Goal: Information Seeking & Learning: Learn about a topic

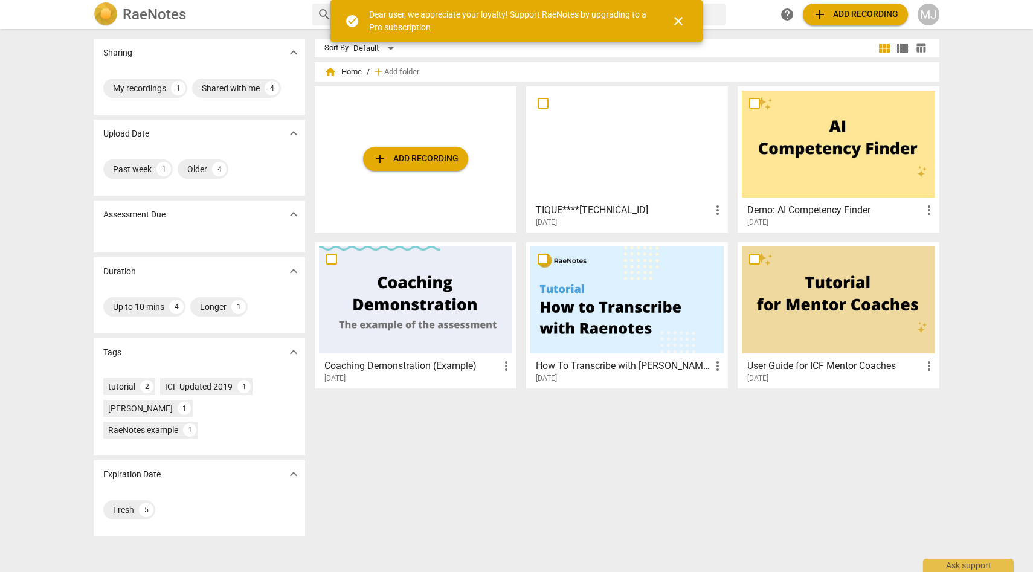
click at [650, 170] on div at bounding box center [627, 144] width 193 height 107
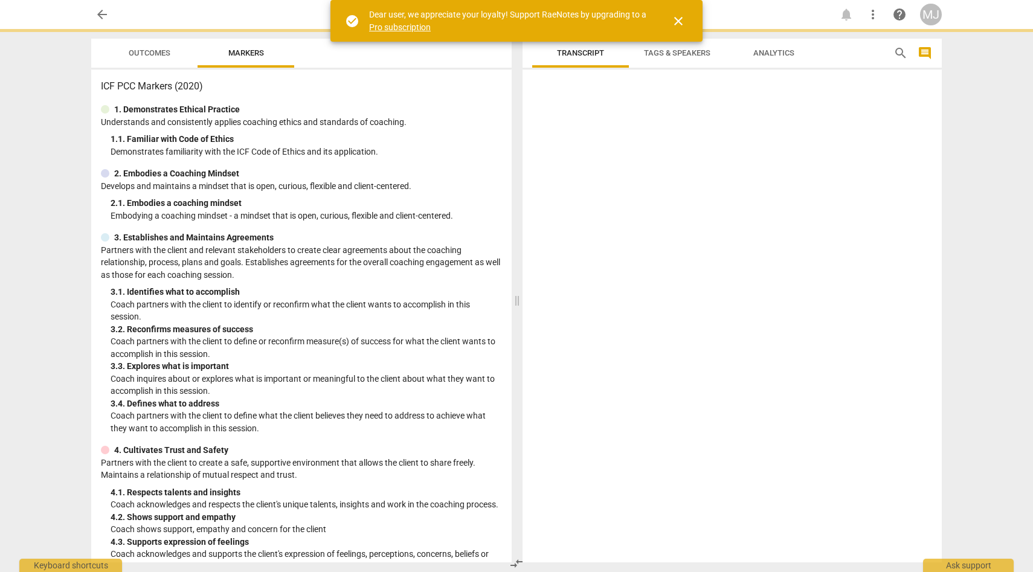
click at [650, 0] on html "arrow_back notifications more_vert help MJ Outcomes Markers ICF PCC Markers (20…" at bounding box center [516, 0] width 1033 height 0
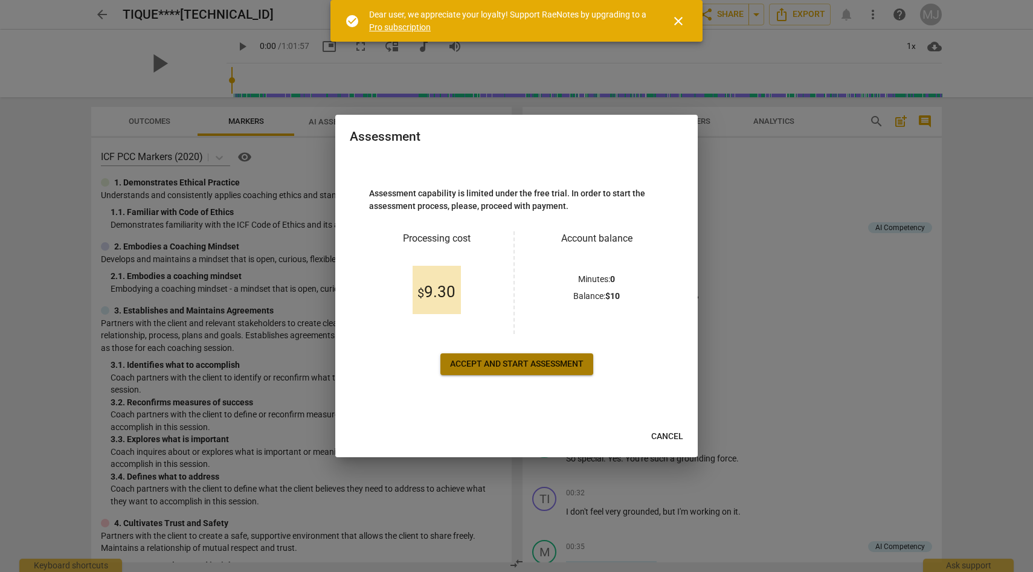
click at [563, 363] on span "Accept and start assessment" at bounding box center [517, 364] width 134 height 12
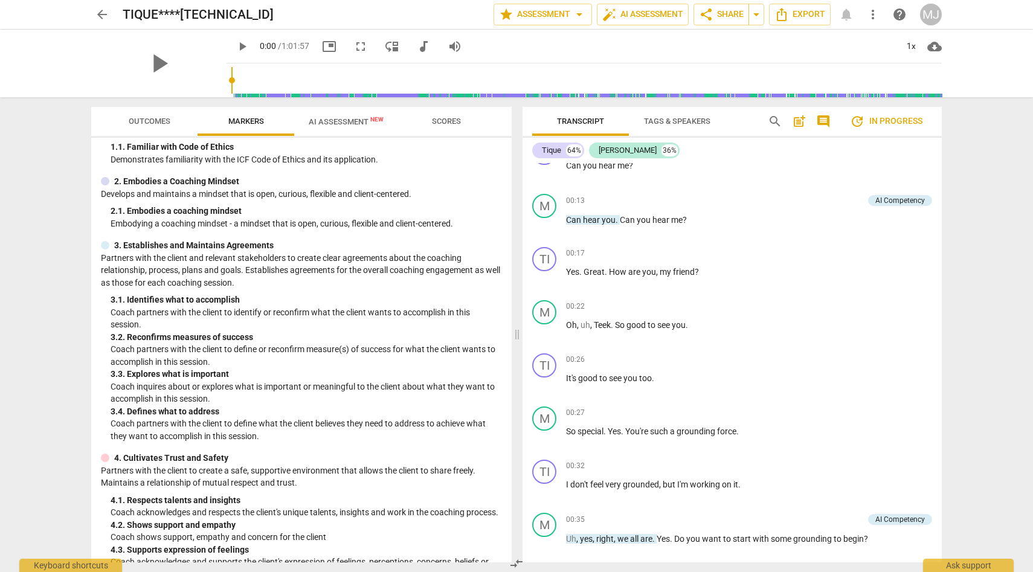
scroll to position [28, 0]
click at [698, 118] on span "Tags & Speakers" at bounding box center [677, 121] width 66 height 9
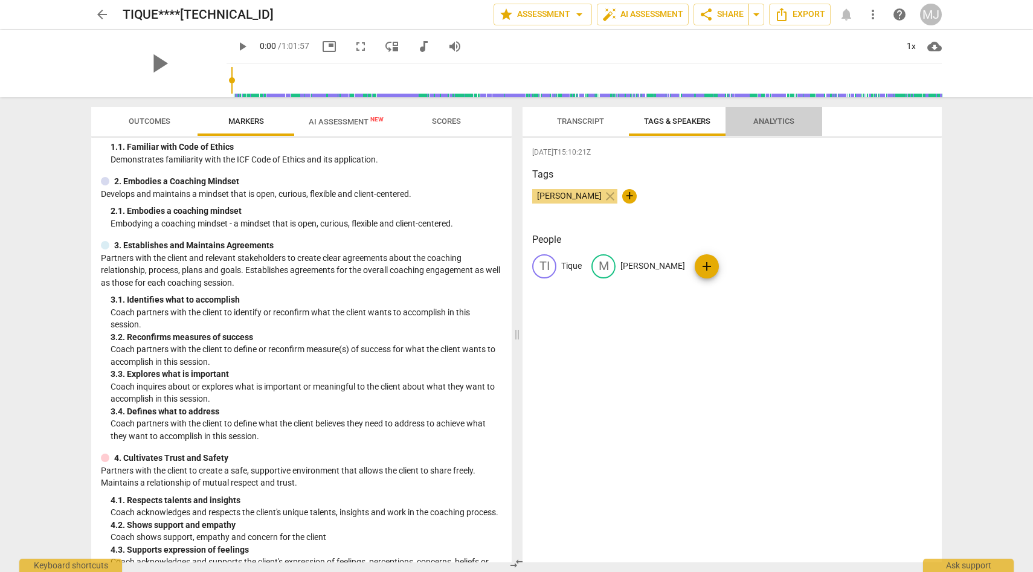
click at [761, 117] on span "Analytics" at bounding box center [773, 121] width 41 height 9
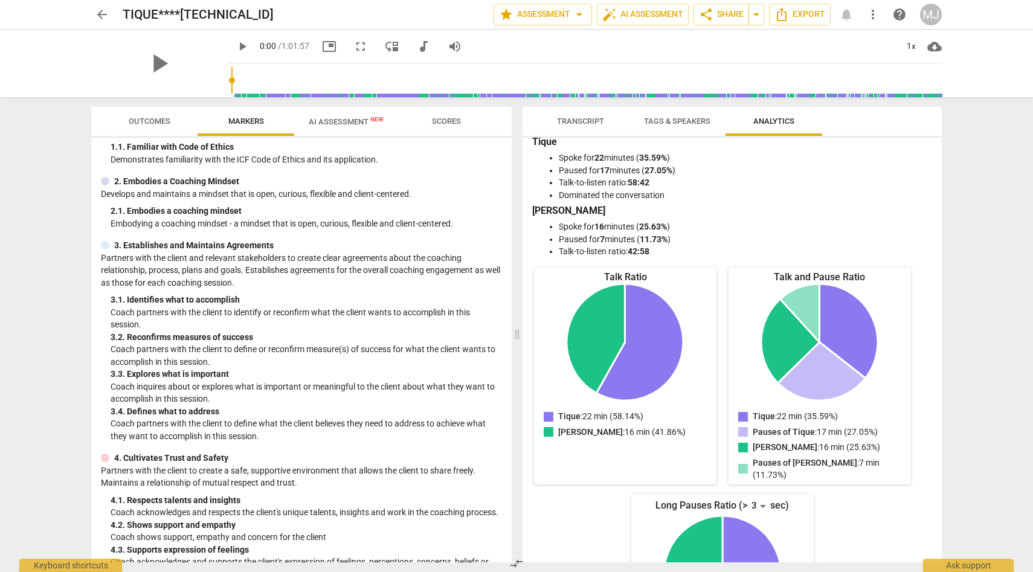
scroll to position [0, 0]
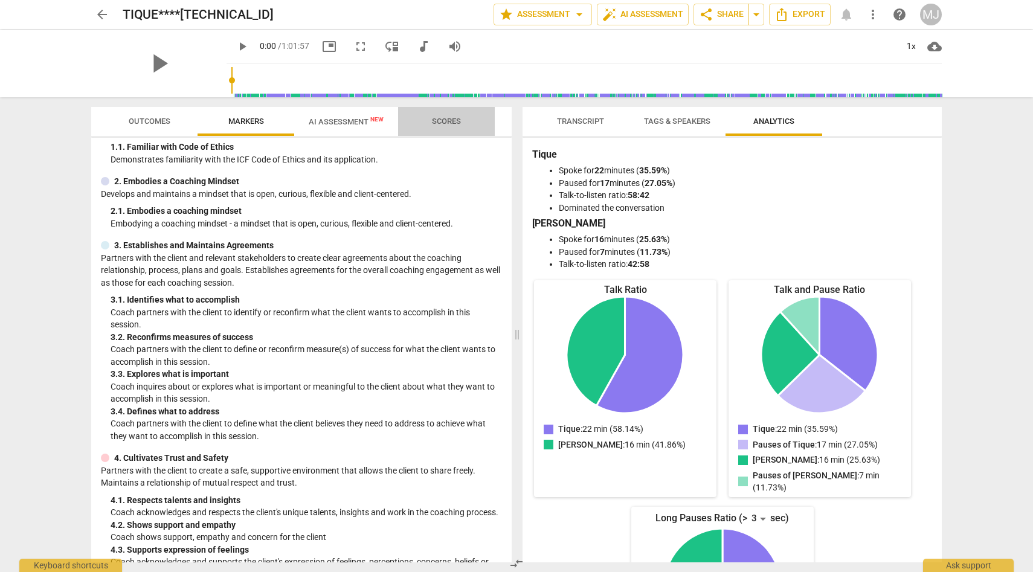
click at [453, 117] on span "Scores" at bounding box center [446, 121] width 29 height 9
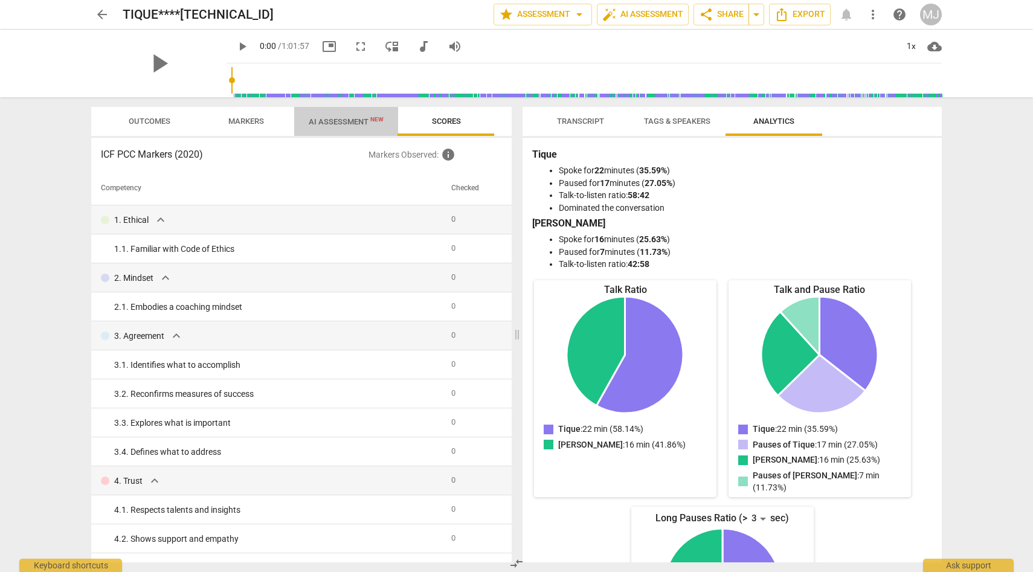
click at [353, 118] on span "AI Assessment New" at bounding box center [346, 121] width 75 height 9
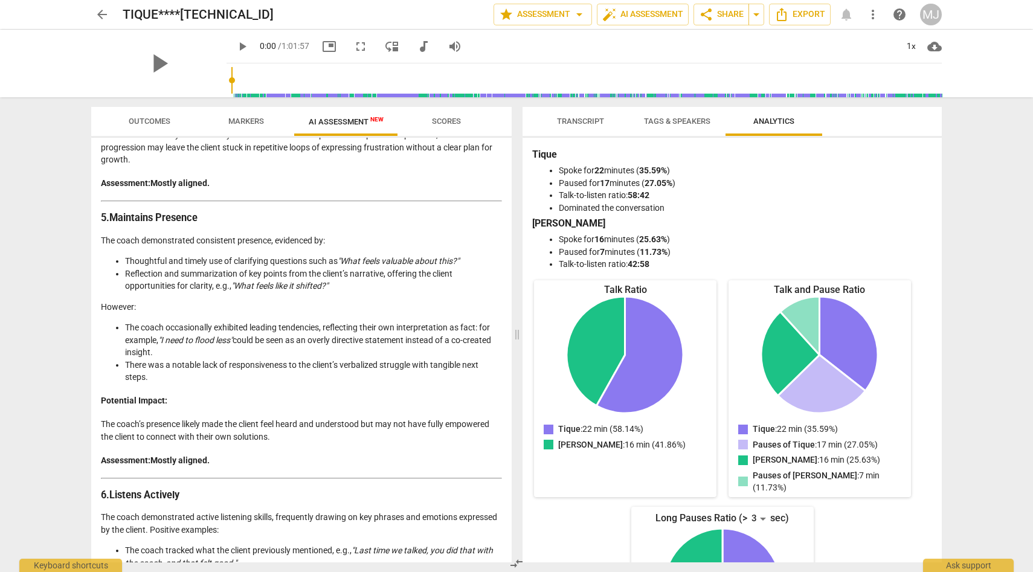
scroll to position [1015, 0]
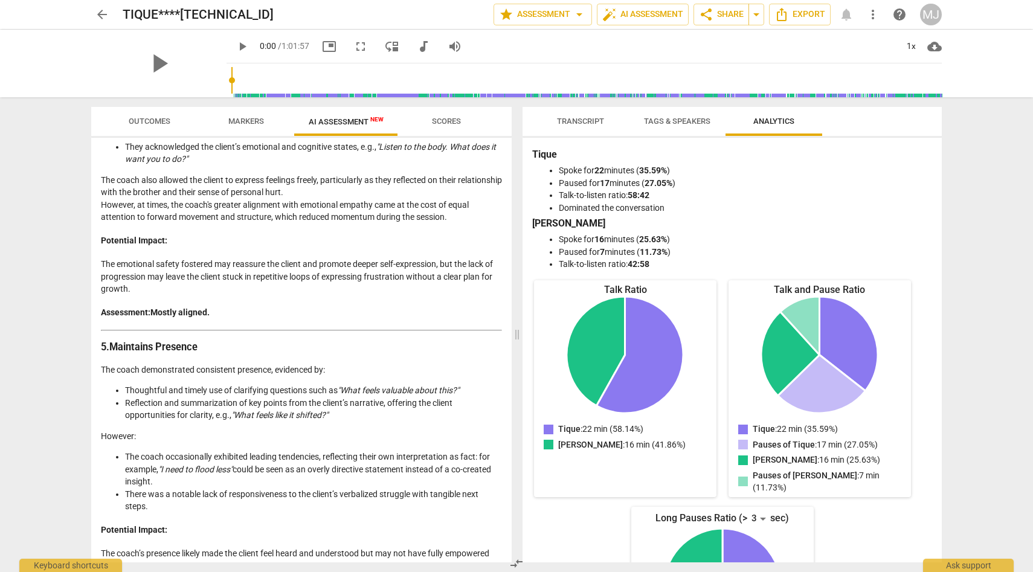
click at [251, 120] on span "Markers" at bounding box center [246, 121] width 36 height 9
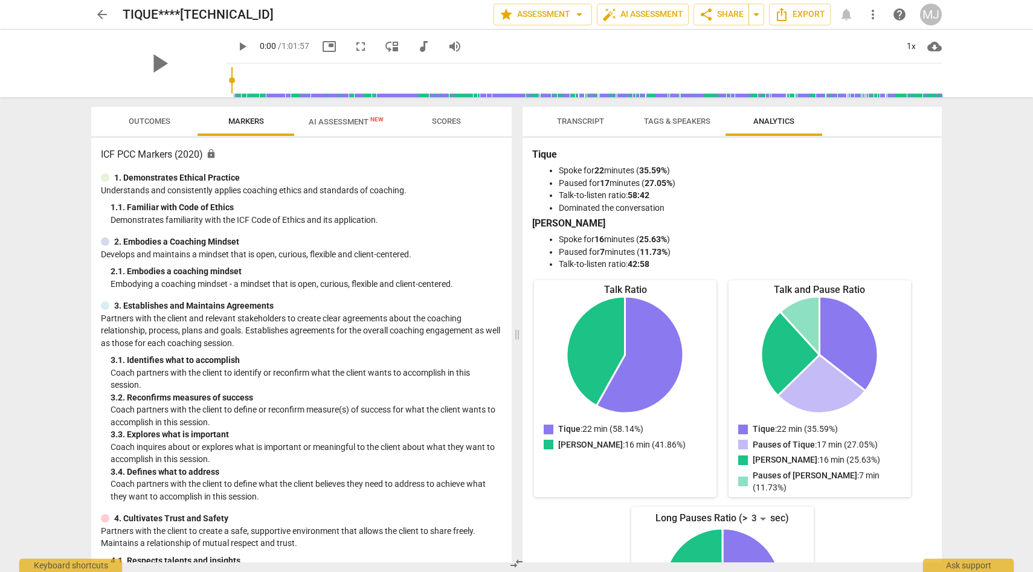
click at [150, 115] on span "Outcomes" at bounding box center [149, 122] width 71 height 16
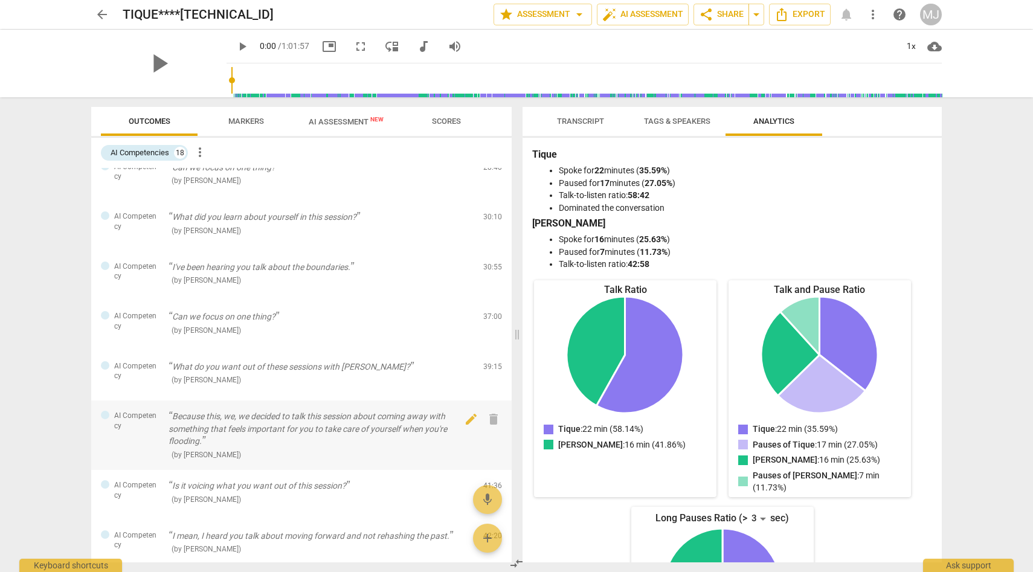
scroll to position [597, 0]
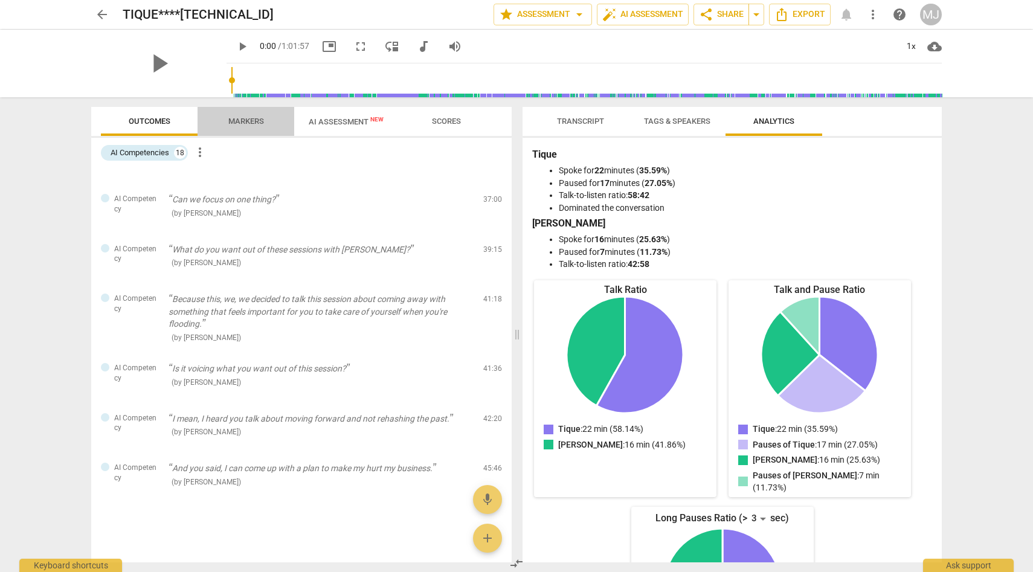
click at [236, 120] on span "Markers" at bounding box center [246, 121] width 36 height 9
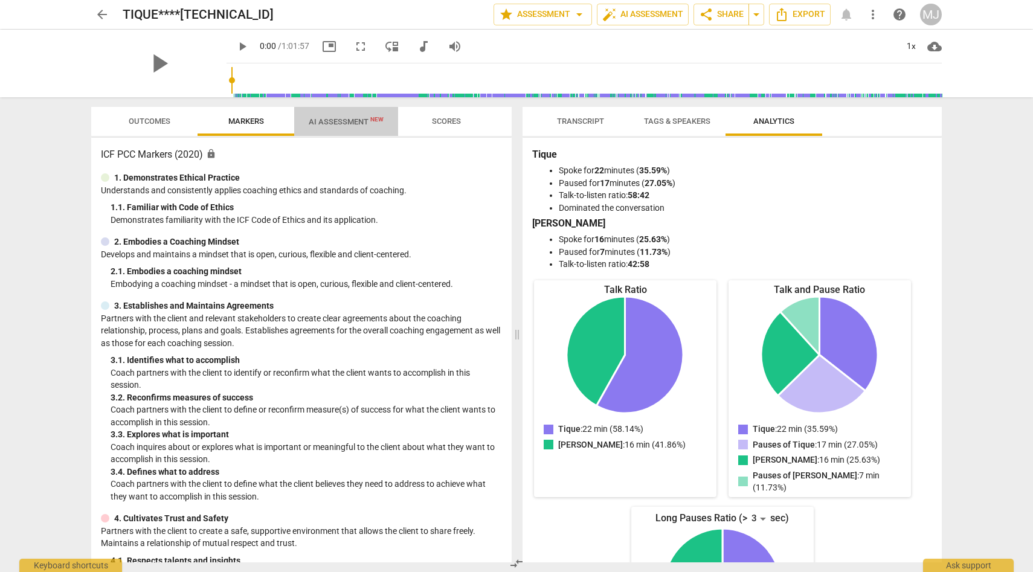
click at [352, 120] on span "AI Assessment New" at bounding box center [346, 121] width 75 height 9
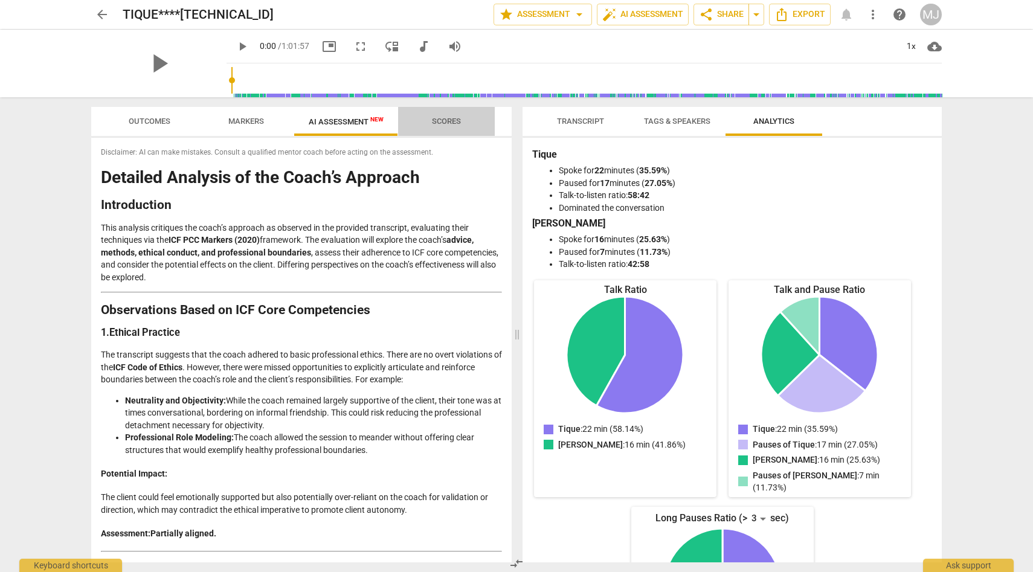
click at [440, 118] on span "Scores" at bounding box center [446, 121] width 29 height 9
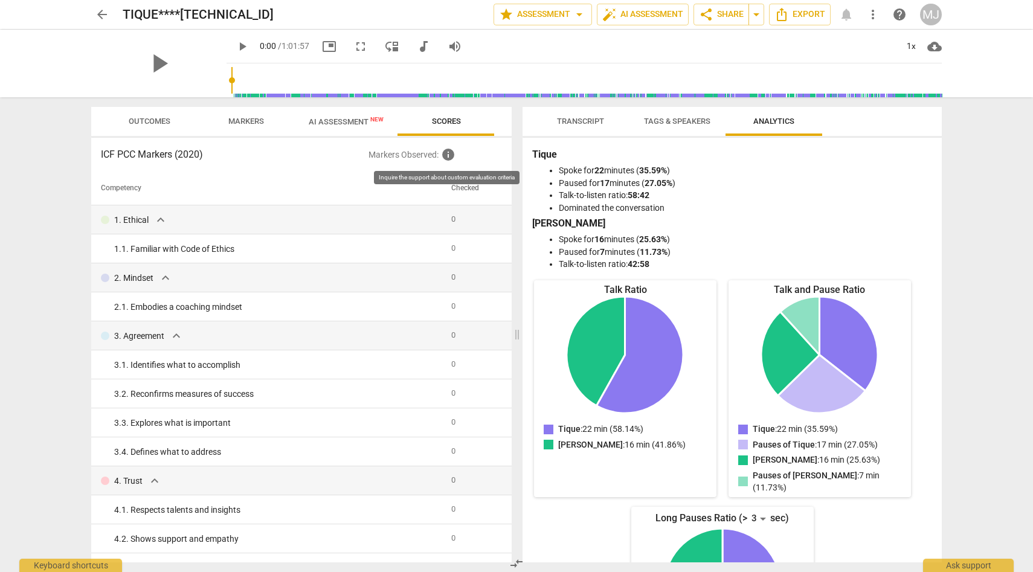
click at [447, 158] on span "info" at bounding box center [448, 154] width 15 height 15
click at [452, 156] on span "info" at bounding box center [448, 154] width 15 height 15
click at [338, 121] on span "AI Assessment New" at bounding box center [346, 121] width 75 height 9
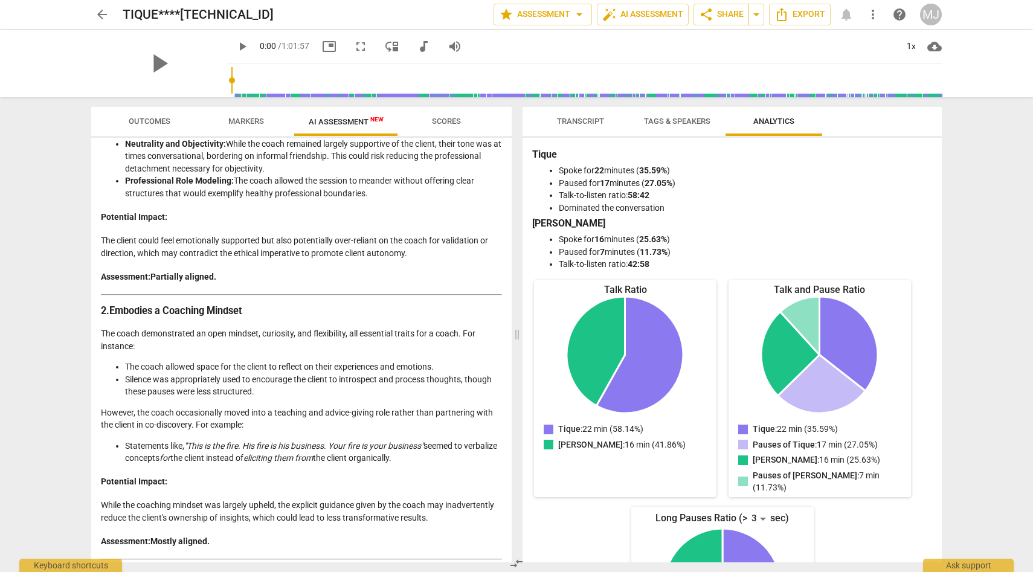
scroll to position [0, 0]
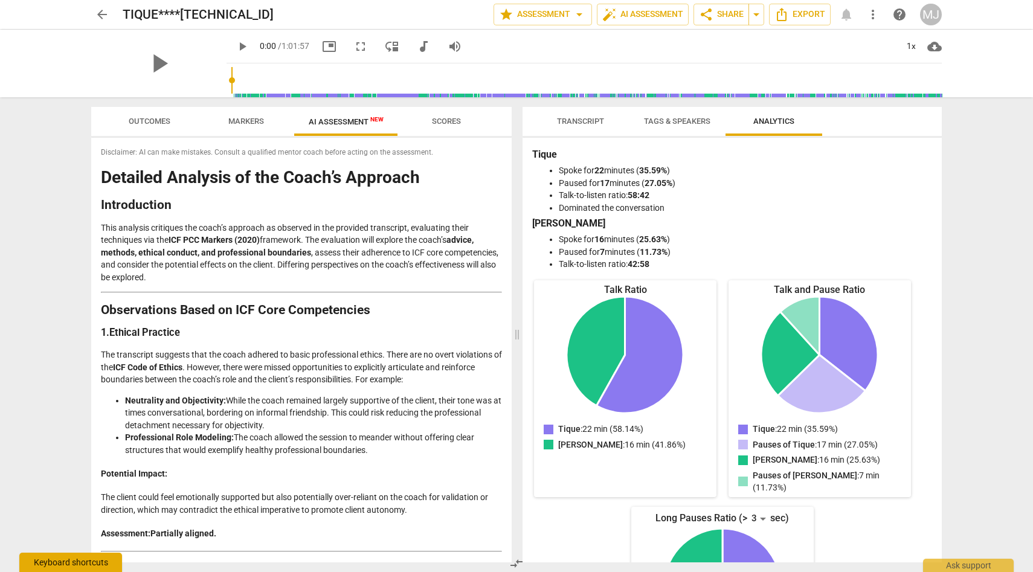
click at [94, 561] on div "Keyboard shortcuts" at bounding box center [70, 562] width 103 height 19
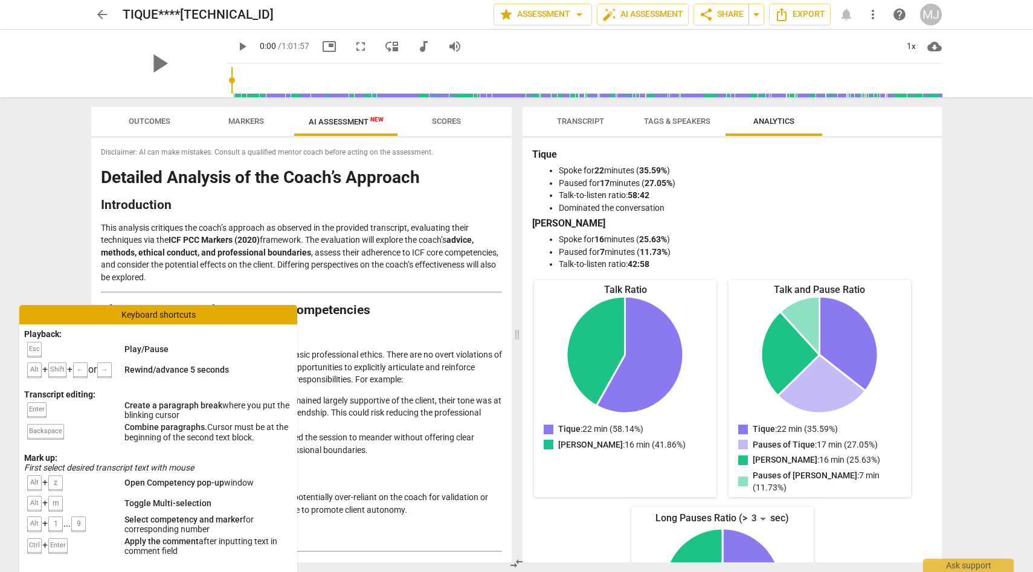
click at [175, 277] on p "This analysis critiques the coach’s approach as observed in the provided transc…" at bounding box center [301, 253] width 401 height 62
click at [104, 314] on div "Keyboard shortcuts" at bounding box center [158, 314] width 278 height 19
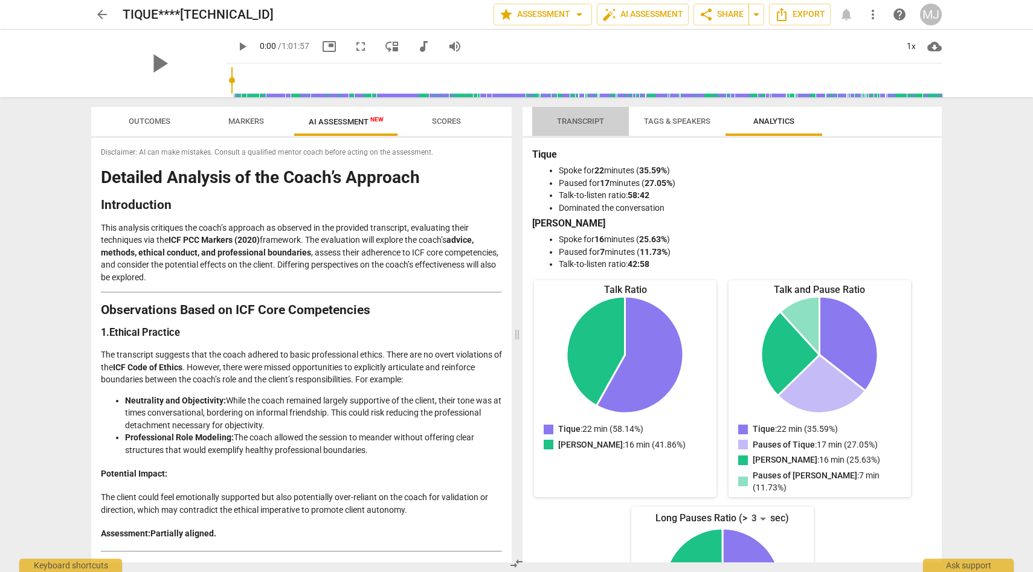
click at [585, 120] on span "Transcript" at bounding box center [580, 121] width 47 height 9
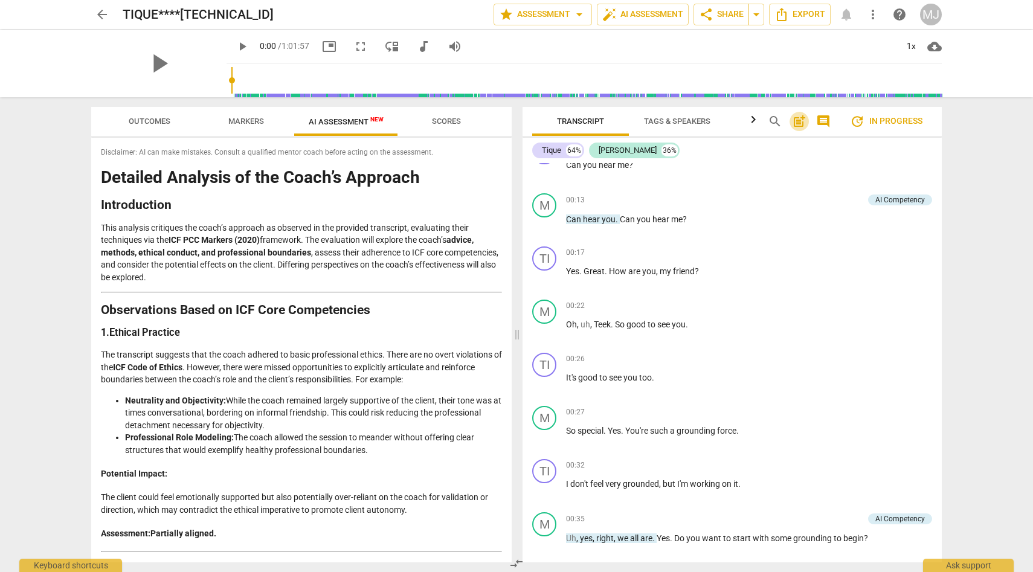
click at [802, 121] on span "post_add" at bounding box center [799, 121] width 15 height 15
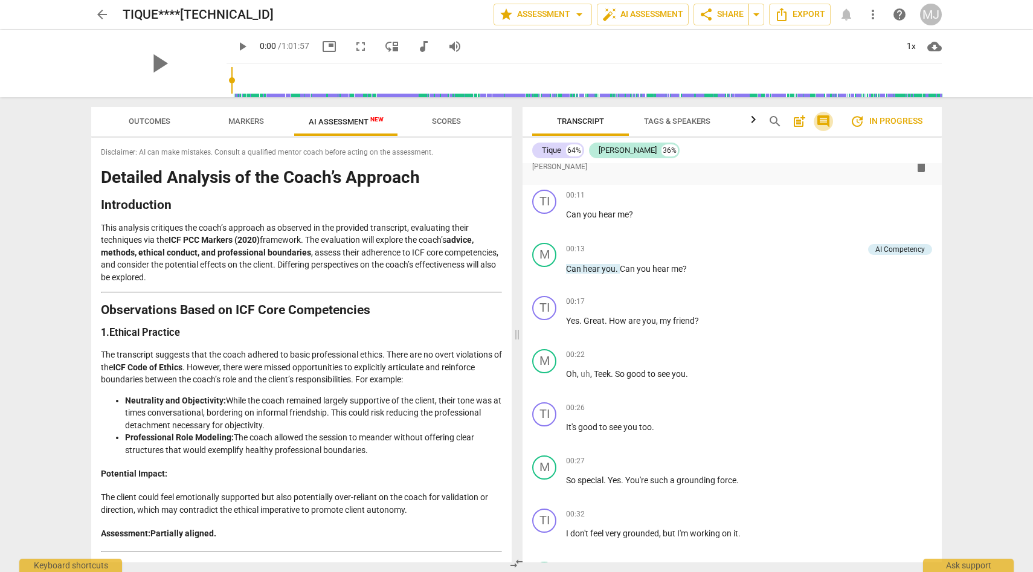
click at [824, 119] on span "comment" at bounding box center [823, 121] width 15 height 15
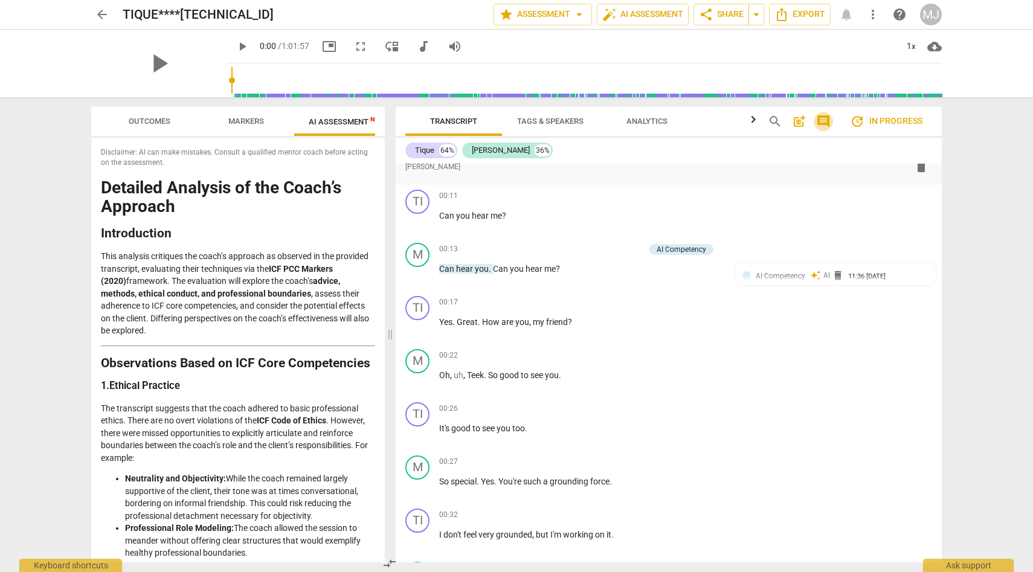
click at [824, 119] on span "comment" at bounding box center [823, 121] width 15 height 15
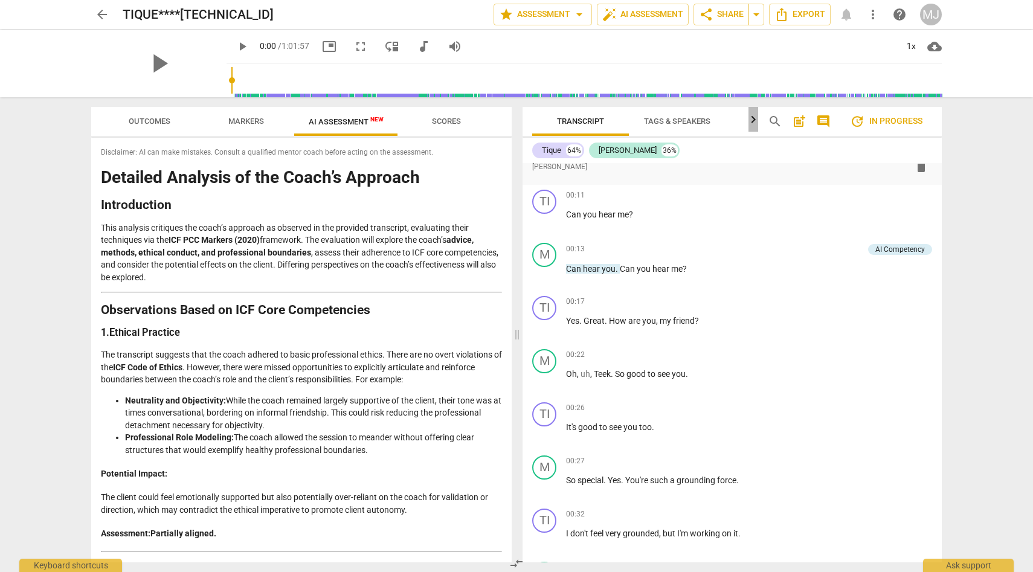
click at [755, 120] on icon "button" at bounding box center [753, 119] width 15 height 15
click at [755, 120] on div at bounding box center [754, 119] width 10 height 25
click at [703, 120] on span "Analytics" at bounding box center [700, 121] width 41 height 9
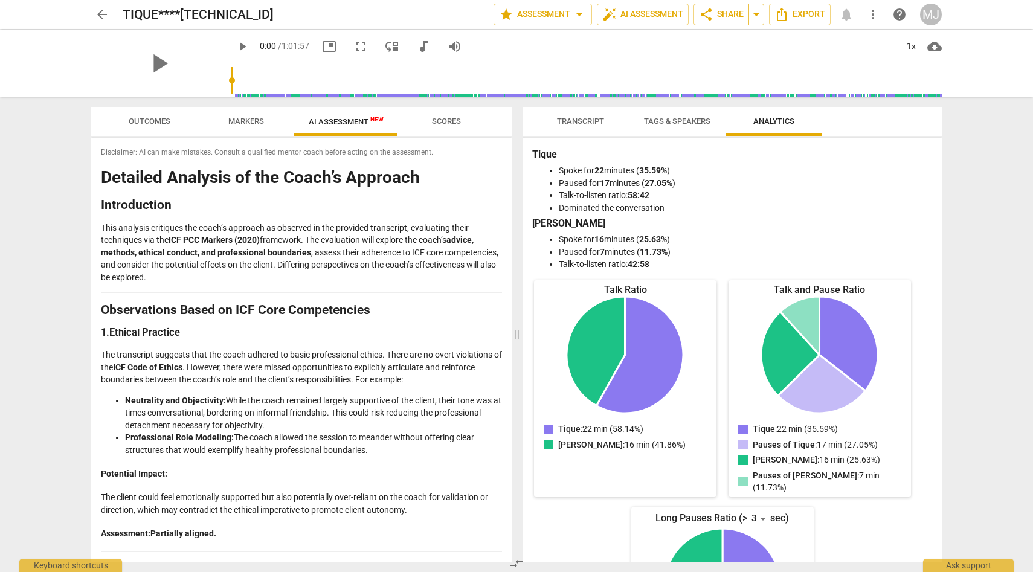
scroll to position [0, 0]
click at [688, 119] on span "Tags & Speakers" at bounding box center [677, 121] width 66 height 9
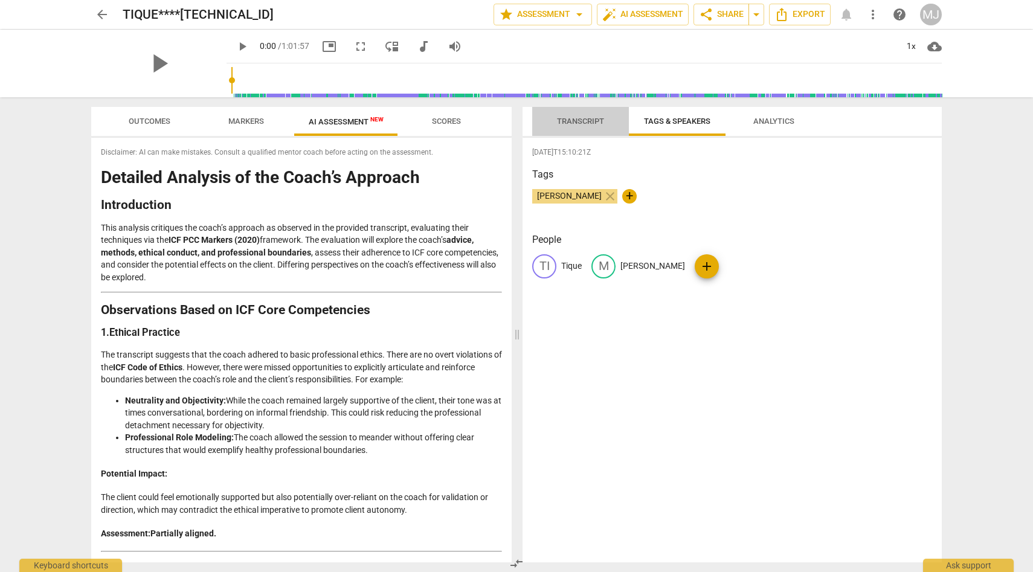
click at [597, 120] on span "Transcript" at bounding box center [580, 121] width 47 height 9
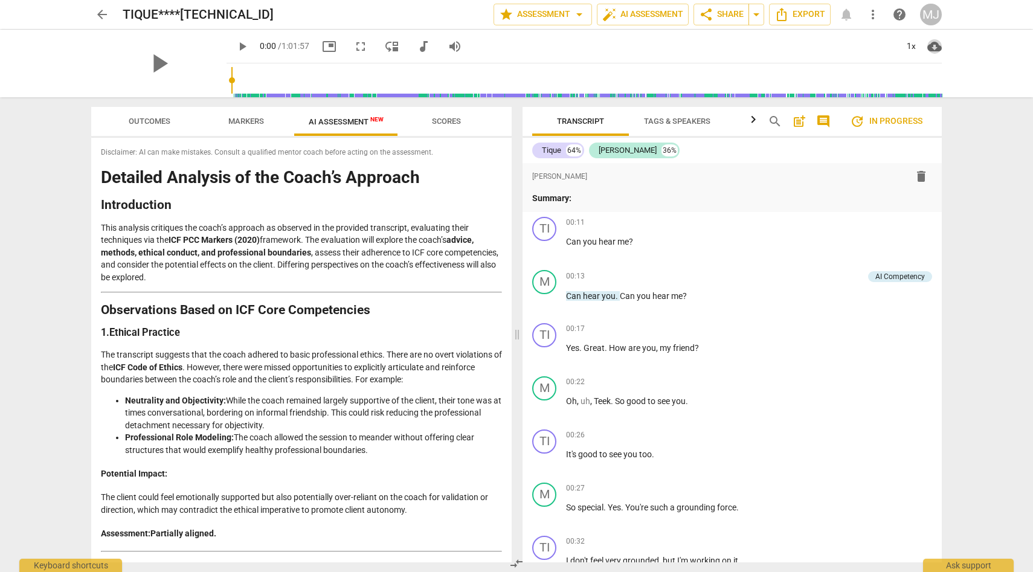
click at [934, 45] on span "cloud_download" at bounding box center [934, 46] width 15 height 15
click at [883, 45] on div at bounding box center [516, 286] width 1033 height 572
click at [873, 10] on span "more_vert" at bounding box center [873, 14] width 15 height 15
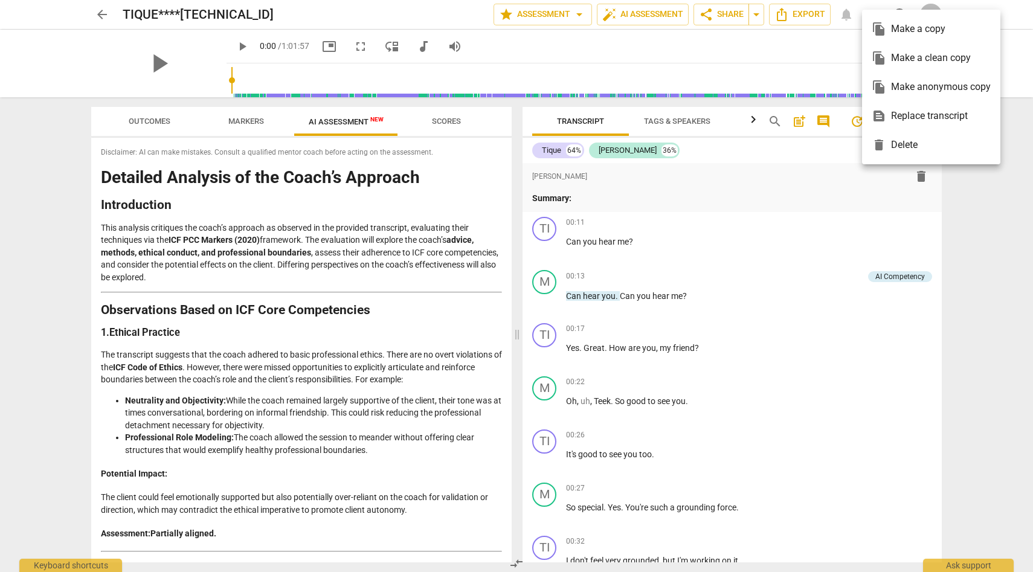
click at [821, 39] on div at bounding box center [516, 286] width 1033 height 572
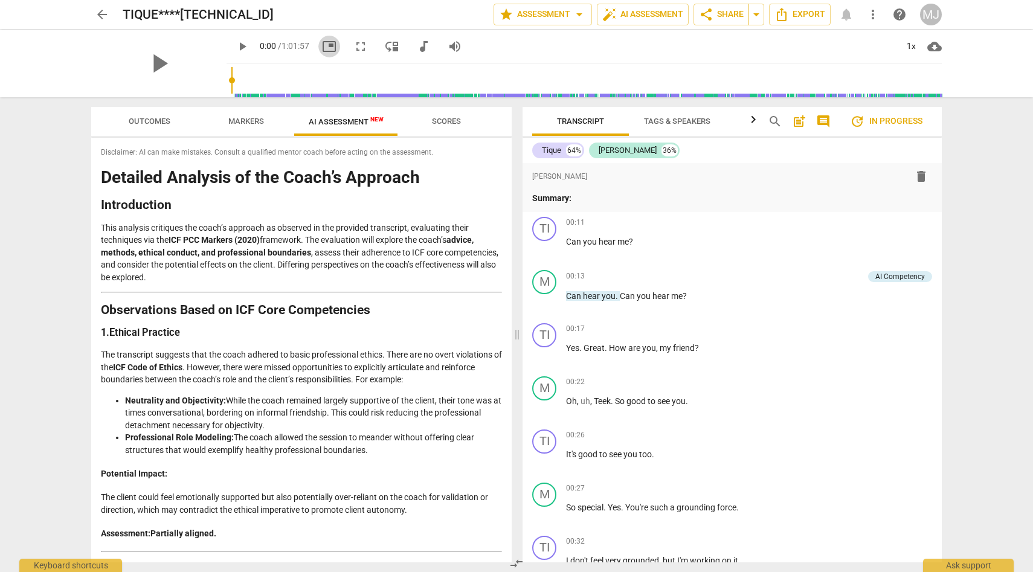
click at [322, 46] on span "picture_in_picture" at bounding box center [329, 46] width 15 height 15
click at [353, 44] on span "fullscreen" at bounding box center [360, 46] width 15 height 15
click at [654, 39] on div "play_arrow 0:00 / 1:01:57 picture_in_picture fullscreen move_down audiotrack vo…" at bounding box center [584, 47] width 715 height 34
click at [235, 46] on span "play_arrow" at bounding box center [242, 46] width 15 height 15
click at [235, 46] on span "pause" at bounding box center [242, 46] width 15 height 15
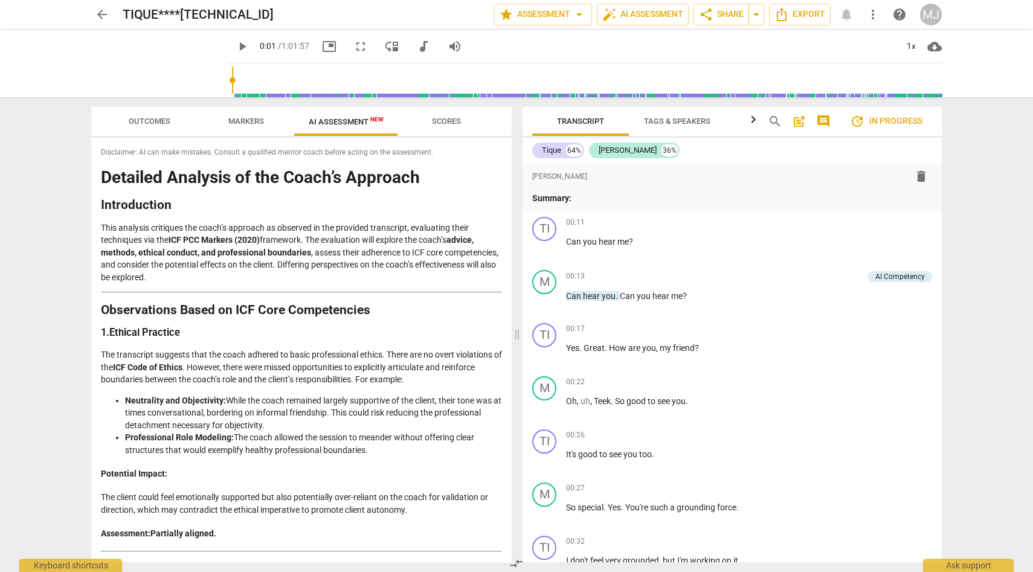
type input "2"
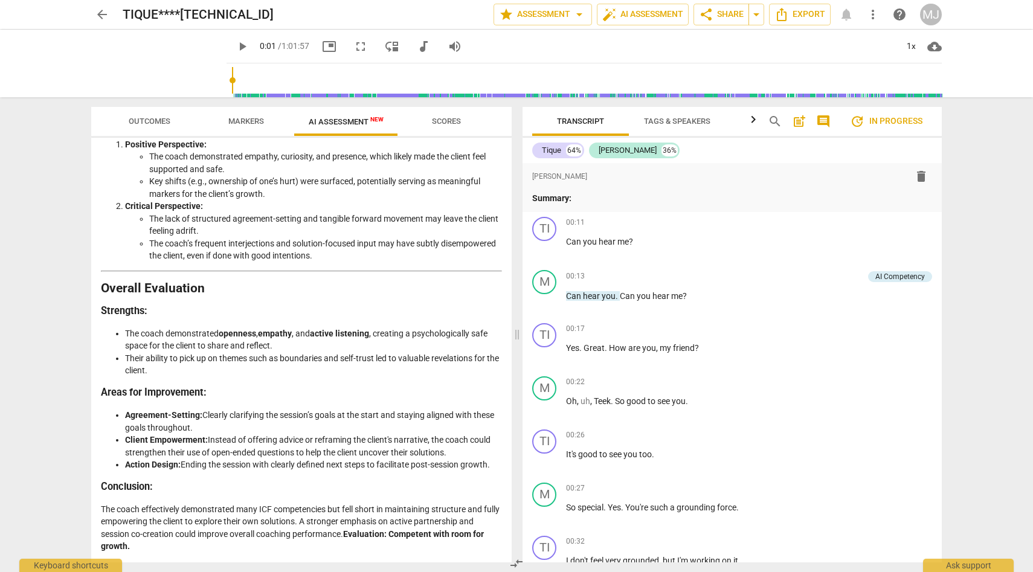
scroll to position [2257, 0]
click at [455, 117] on span "Scores" at bounding box center [446, 121] width 29 height 9
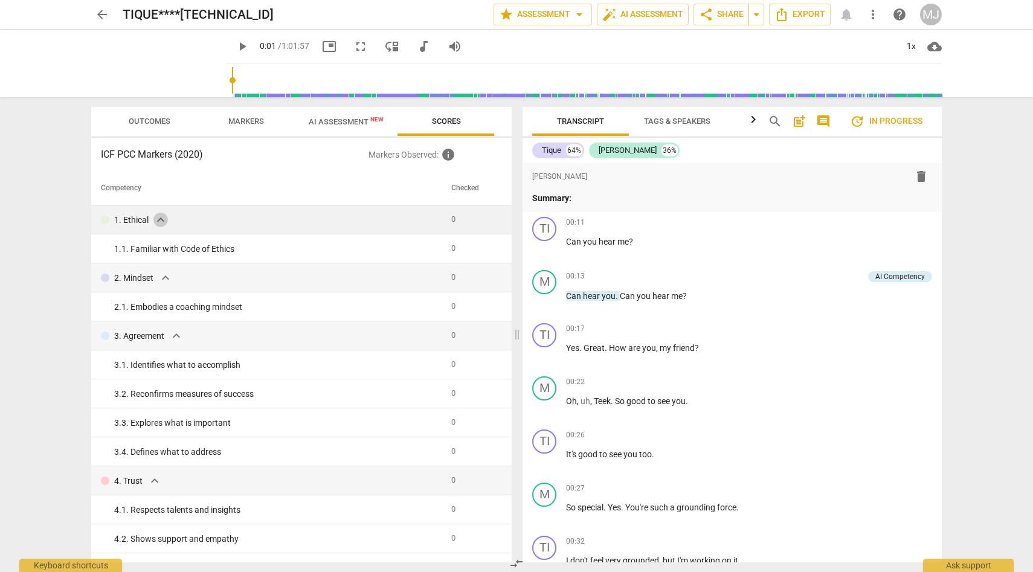
click at [161, 217] on span "expand_more" at bounding box center [160, 220] width 15 height 15
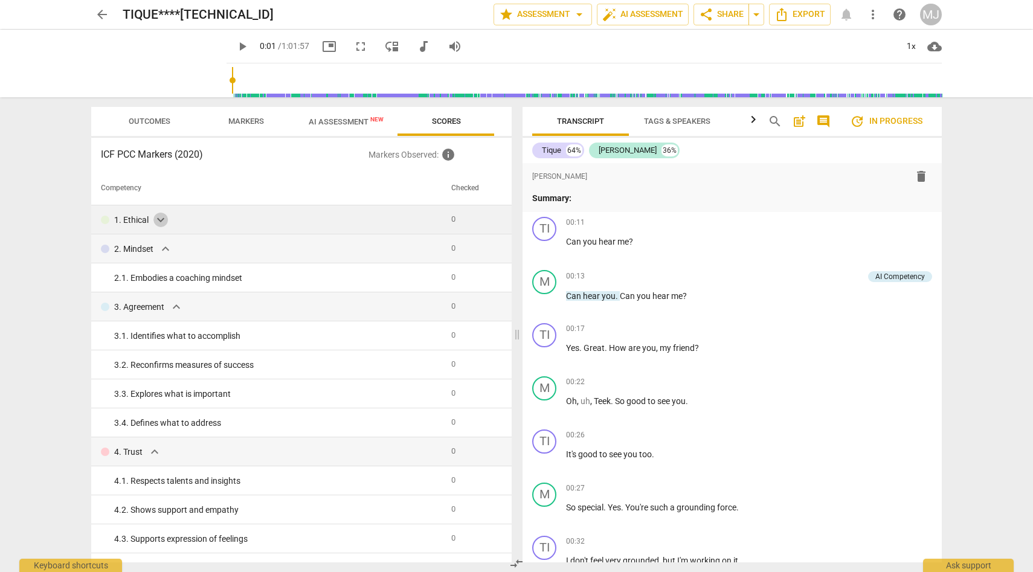
click at [161, 217] on span "expand_more" at bounding box center [160, 220] width 15 height 15
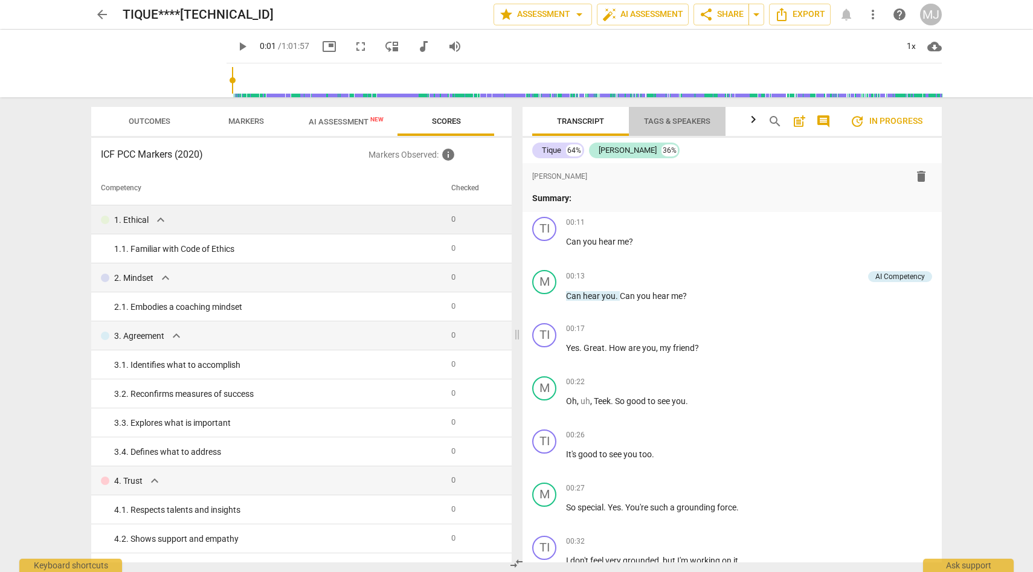
click at [697, 118] on span "Tags & Speakers" at bounding box center [677, 121] width 66 height 9
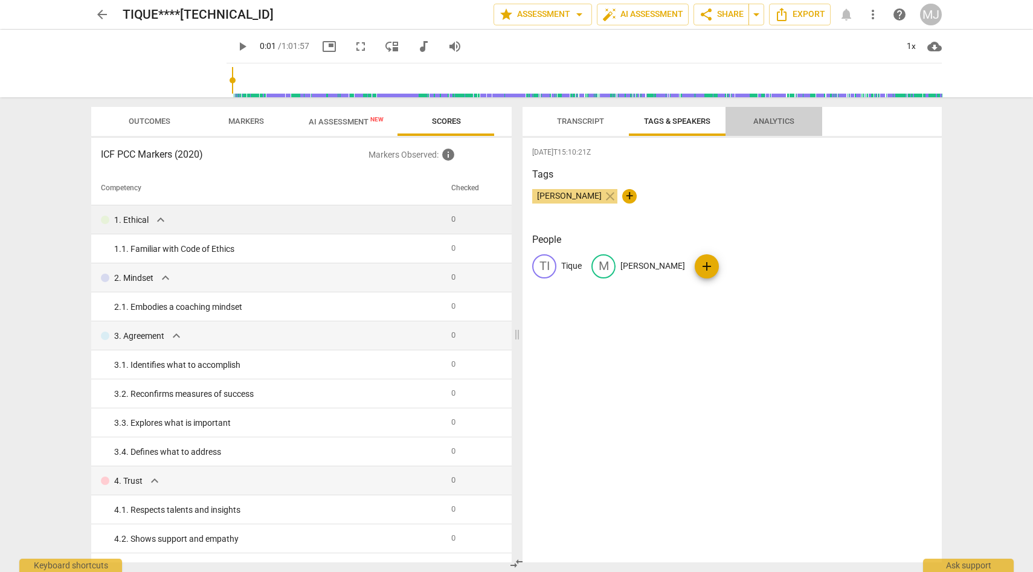
click at [779, 117] on span "Analytics" at bounding box center [773, 121] width 41 height 9
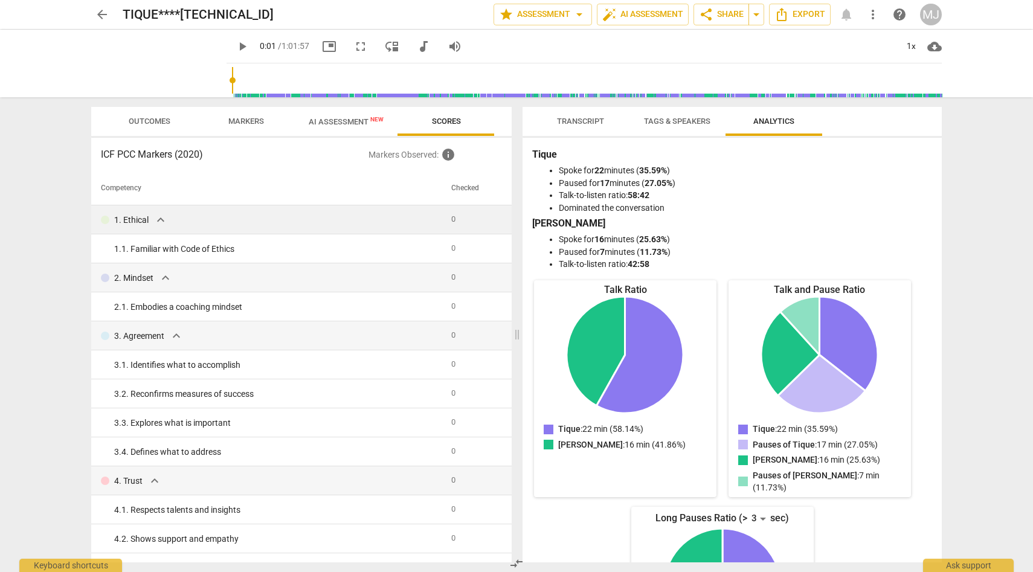
click at [674, 115] on span "Tags & Speakers" at bounding box center [677, 122] width 95 height 16
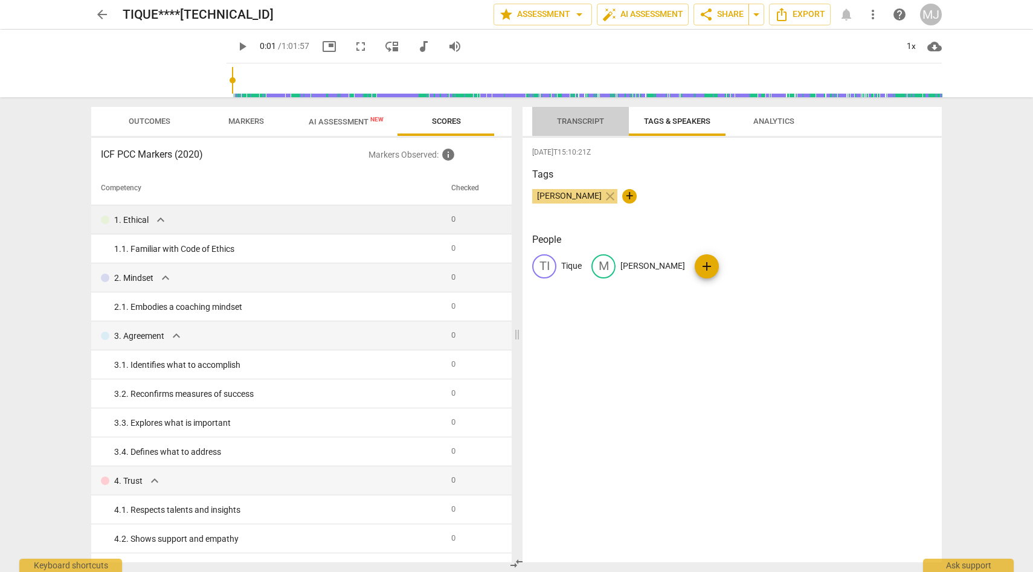
click at [588, 120] on span "Transcript" at bounding box center [580, 121] width 47 height 9
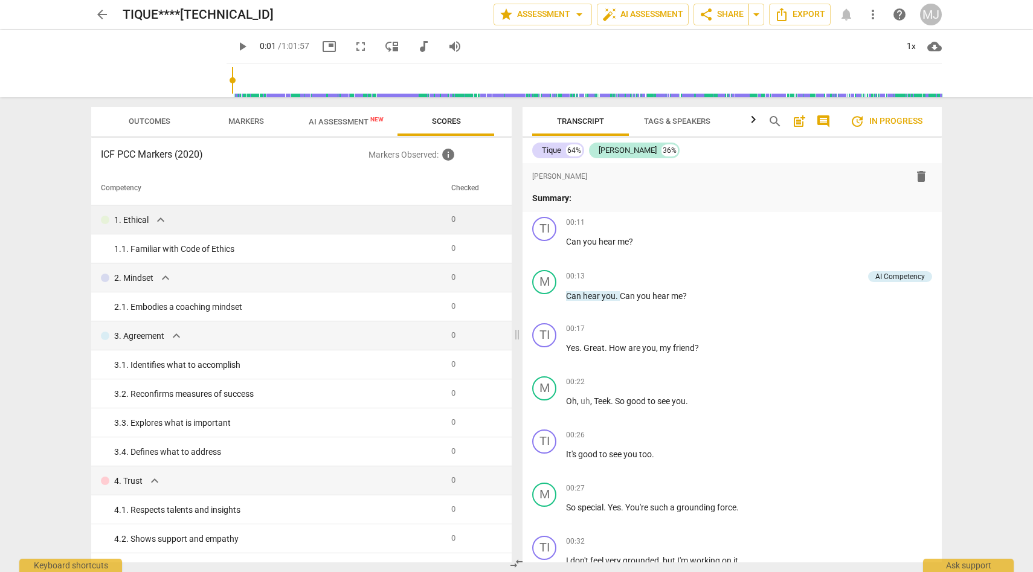
click at [99, 12] on span "arrow_back" at bounding box center [102, 14] width 15 height 15
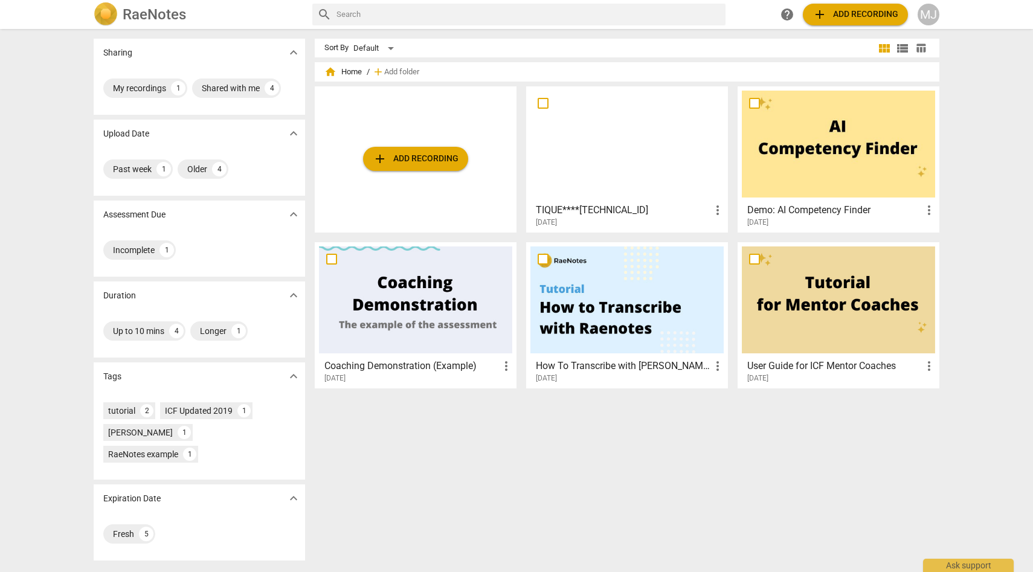
click at [804, 149] on div at bounding box center [838, 144] width 193 height 107
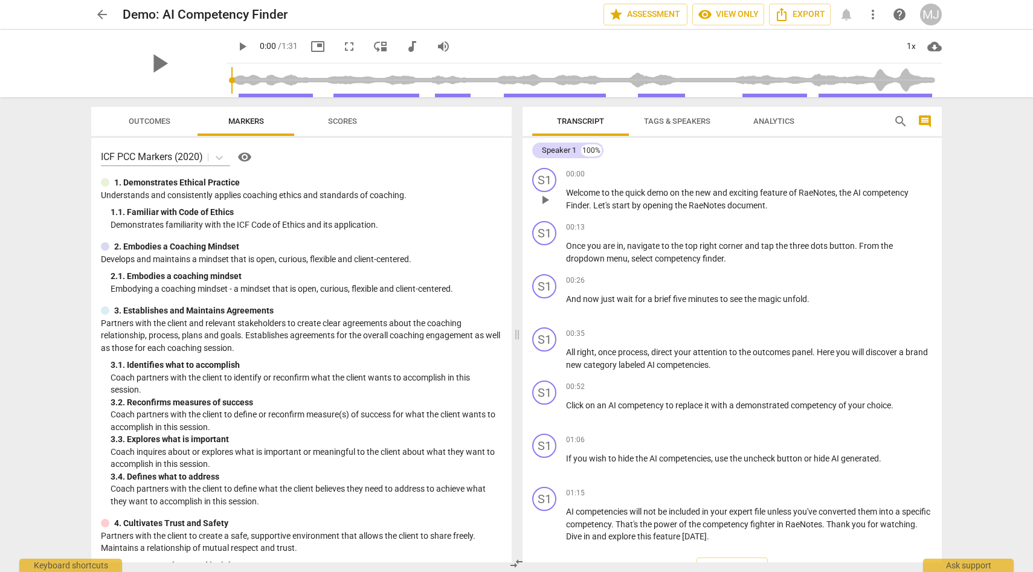
click at [544, 195] on span "play_arrow" at bounding box center [545, 200] width 15 height 15
click at [873, 11] on span "more_vert" at bounding box center [873, 14] width 15 height 15
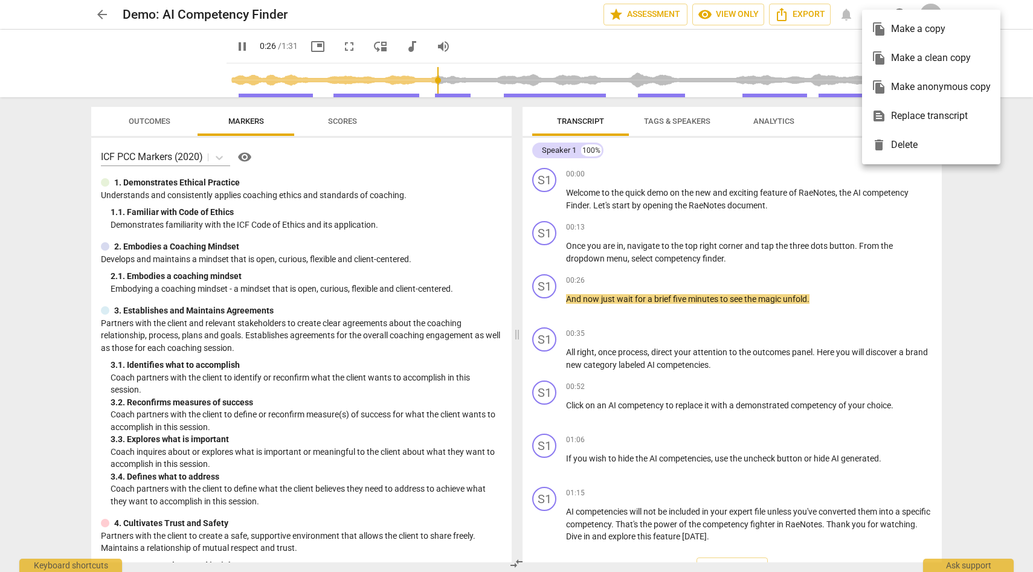
click at [873, 11] on ul "file_copy Make a copy file_copy Make a clean copy file_copy Make anonymous copy…" at bounding box center [931, 87] width 138 height 155
click at [845, 30] on div at bounding box center [516, 286] width 1033 height 572
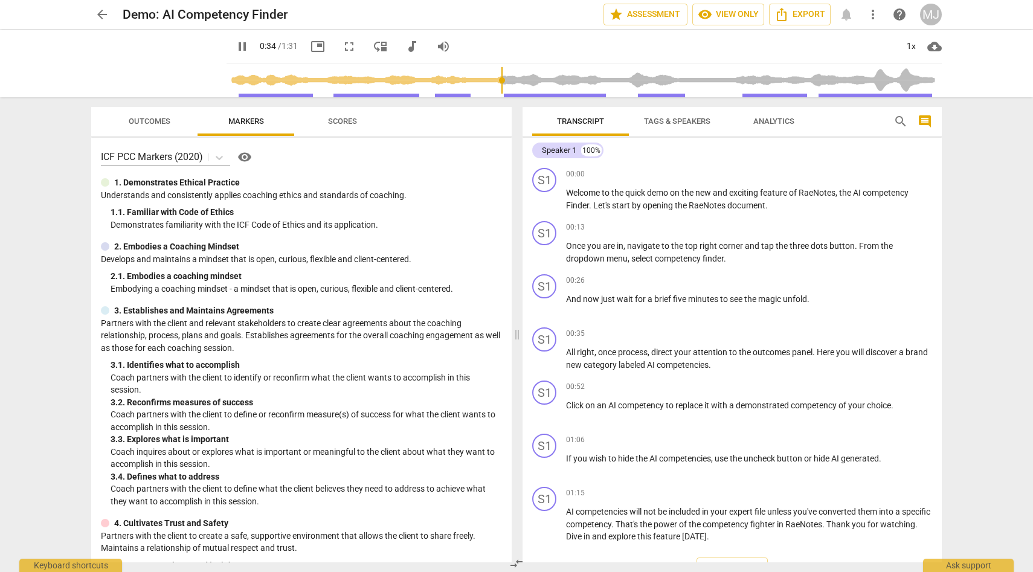
click at [873, 10] on span "more_vert" at bounding box center [873, 14] width 15 height 15
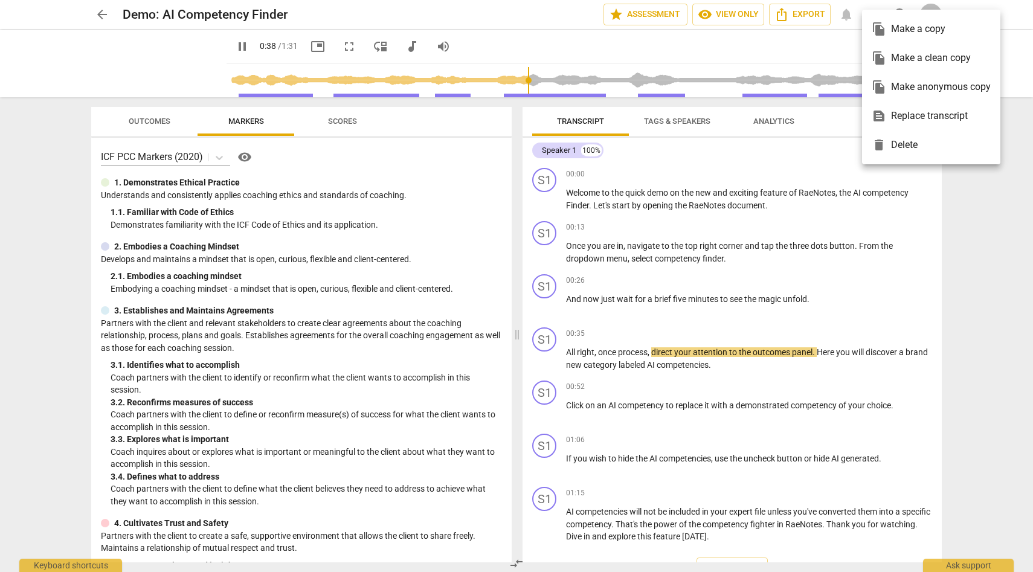
click at [837, 44] on div at bounding box center [516, 286] width 1033 height 572
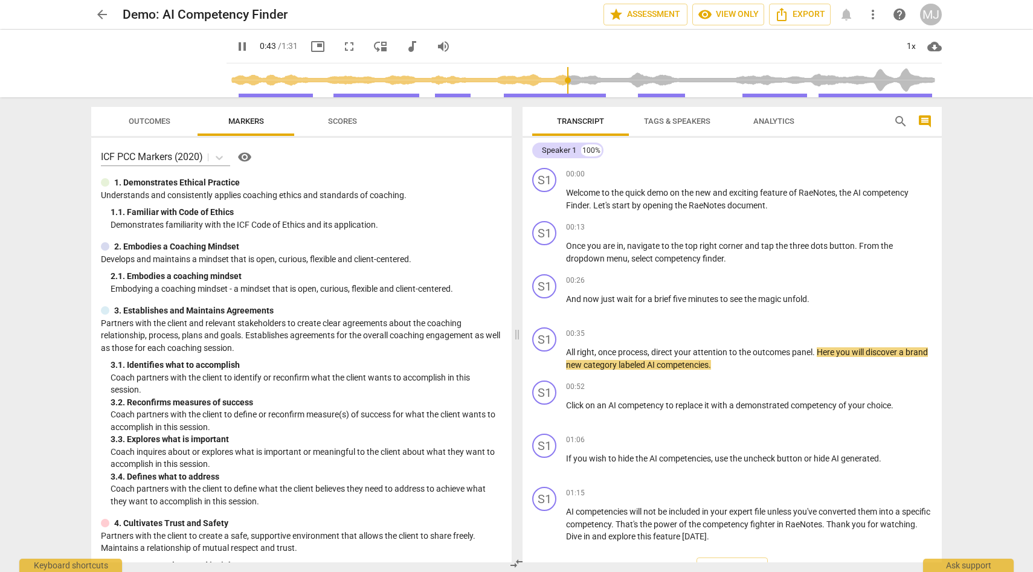
type input "44"
click at [102, 13] on span "arrow_back" at bounding box center [102, 14] width 15 height 15
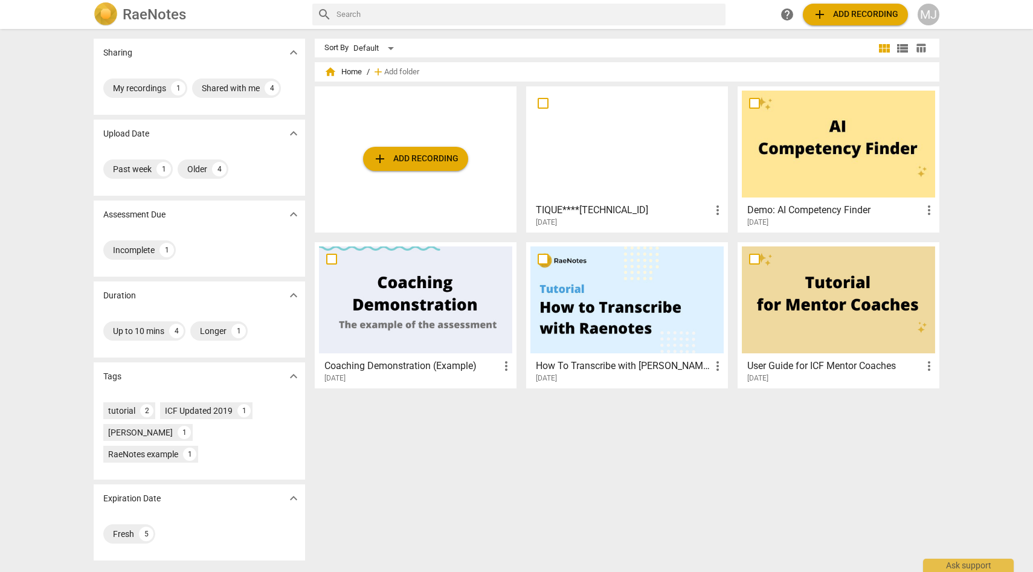
click at [552, 153] on div at bounding box center [627, 144] width 193 height 107
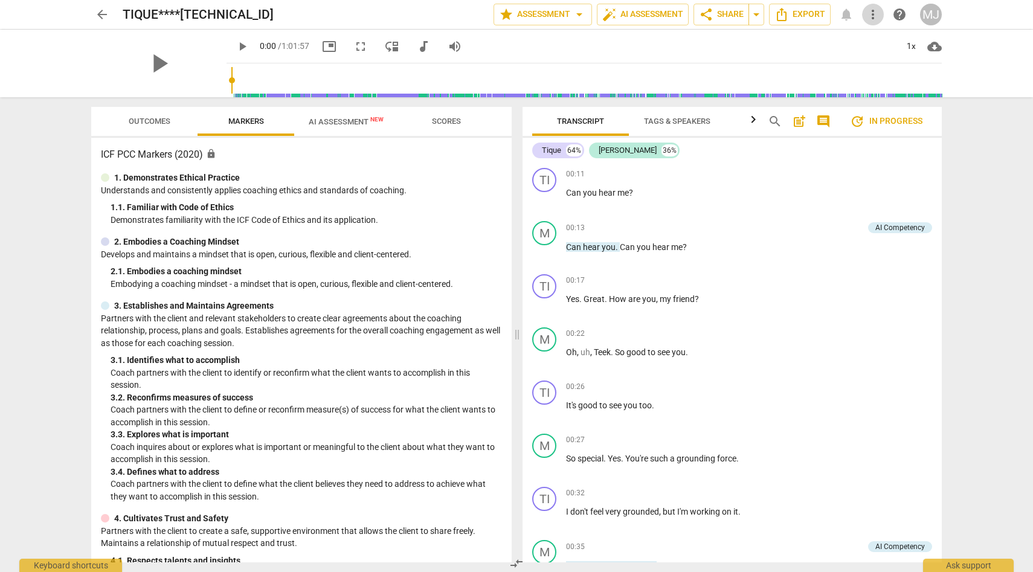
click at [875, 13] on span "more_vert" at bounding box center [873, 14] width 15 height 15
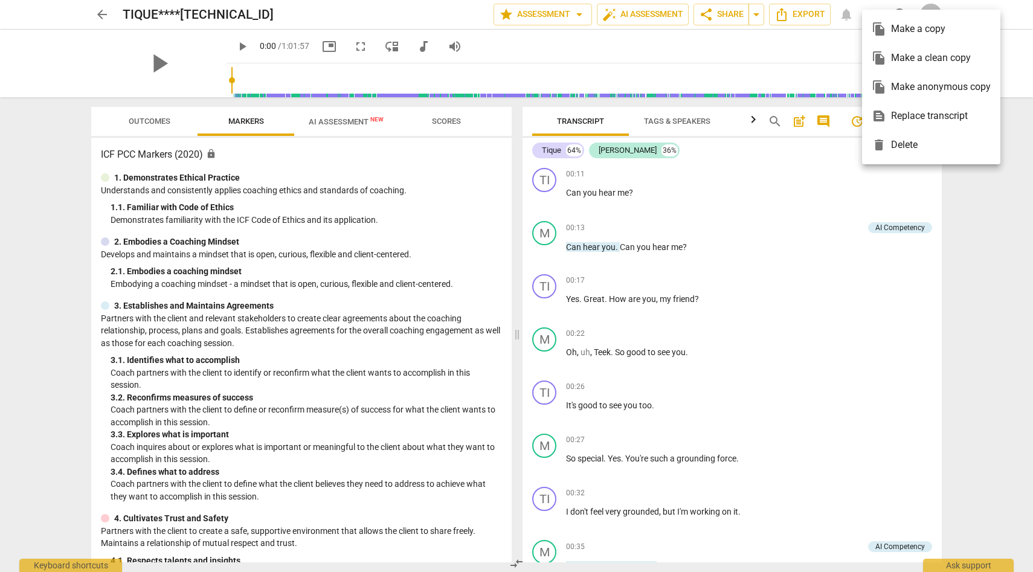
click at [850, 34] on div at bounding box center [516, 286] width 1033 height 572
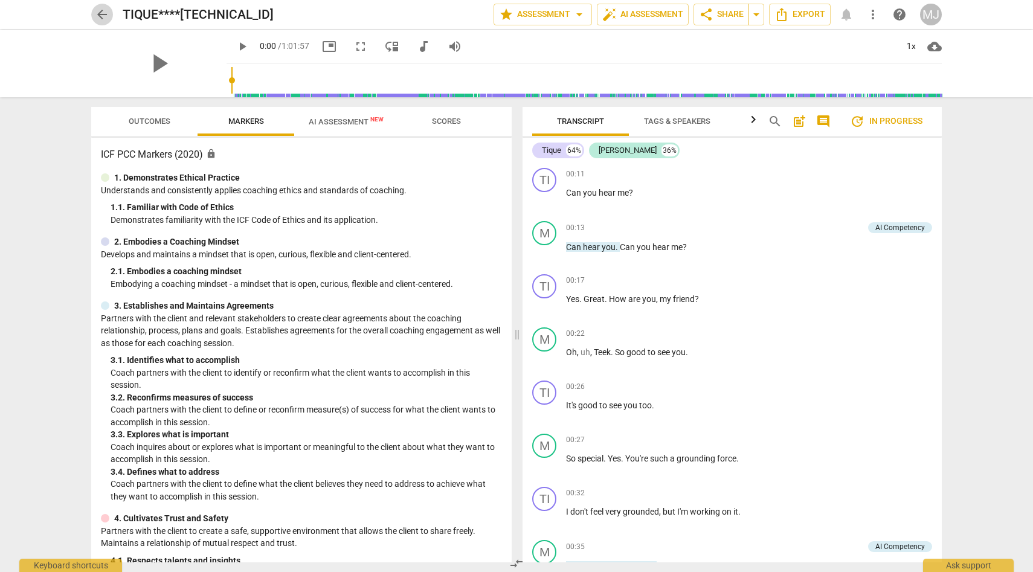
click at [104, 14] on span "arrow_back" at bounding box center [102, 14] width 15 height 15
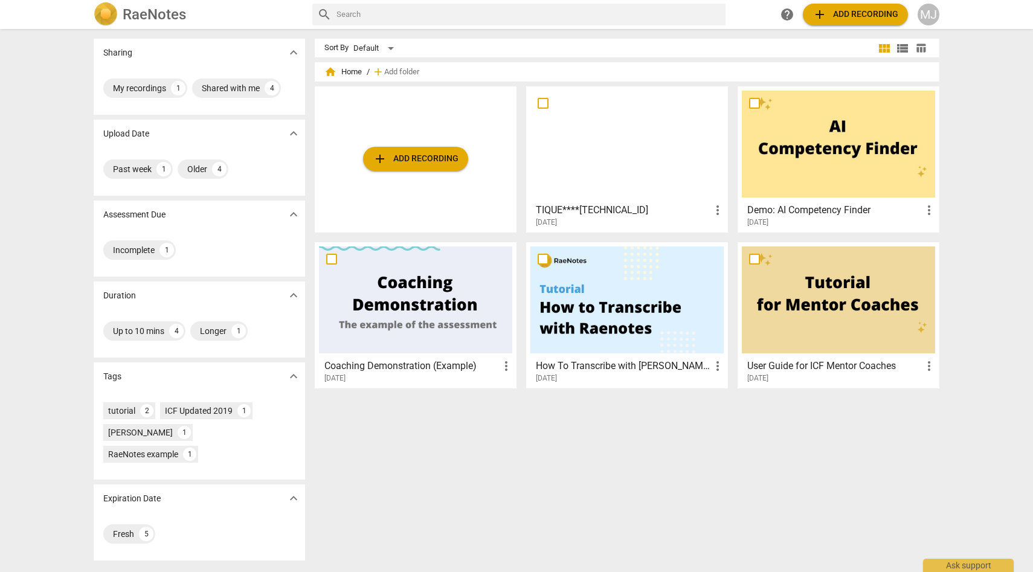
click at [465, 306] on div at bounding box center [415, 300] width 193 height 107
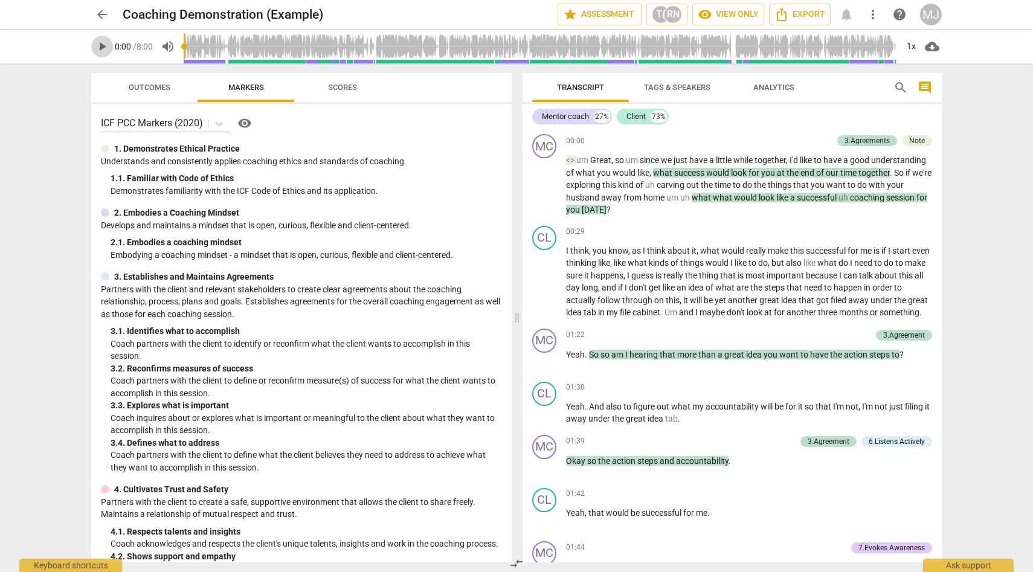
click at [105, 47] on span "play_arrow" at bounding box center [102, 46] width 15 height 15
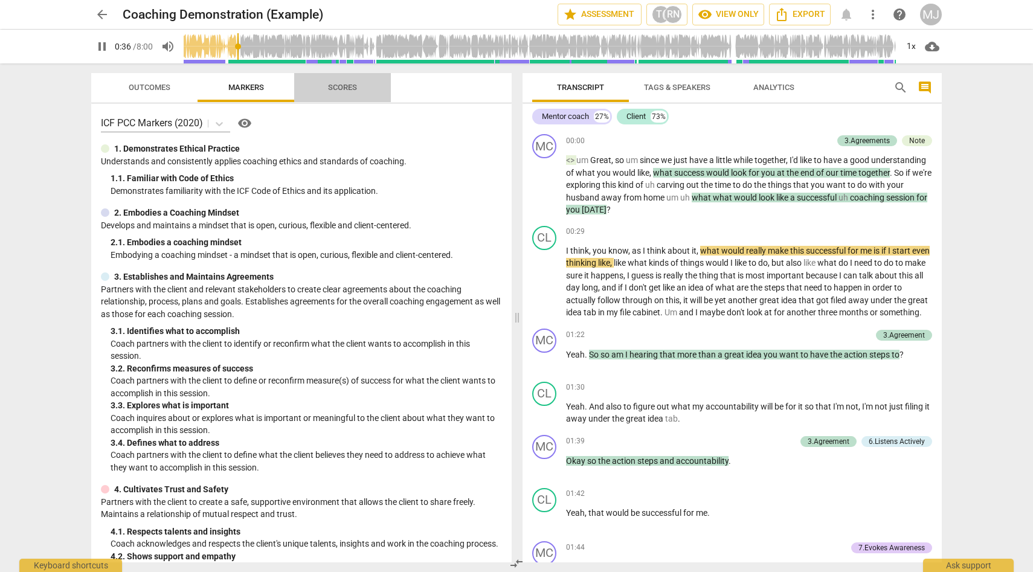
click at [338, 86] on span "Scores" at bounding box center [342, 87] width 29 height 9
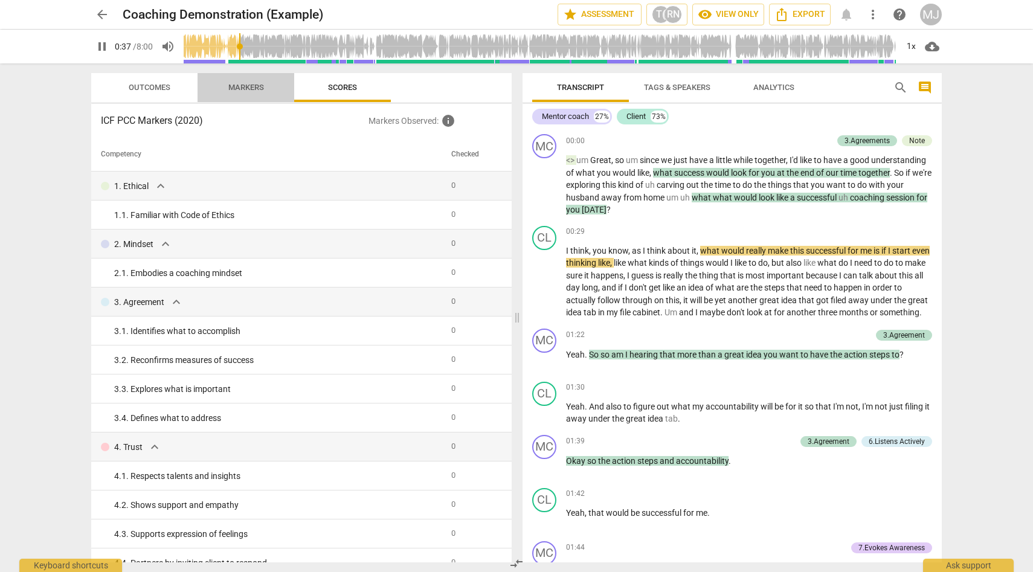
click at [236, 88] on span "Markers" at bounding box center [246, 87] width 36 height 9
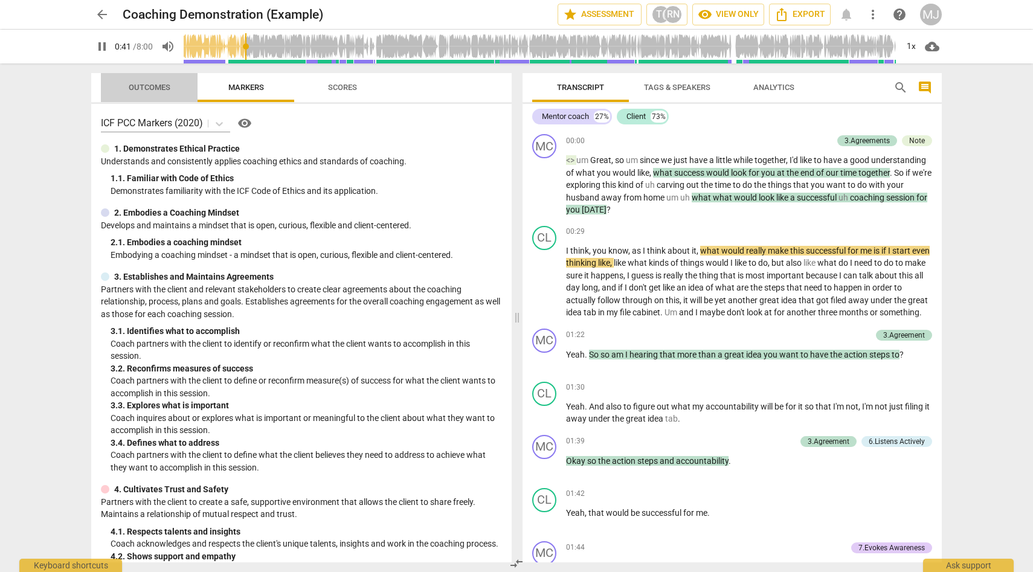
click at [162, 83] on span "Outcomes" at bounding box center [150, 87] width 42 height 9
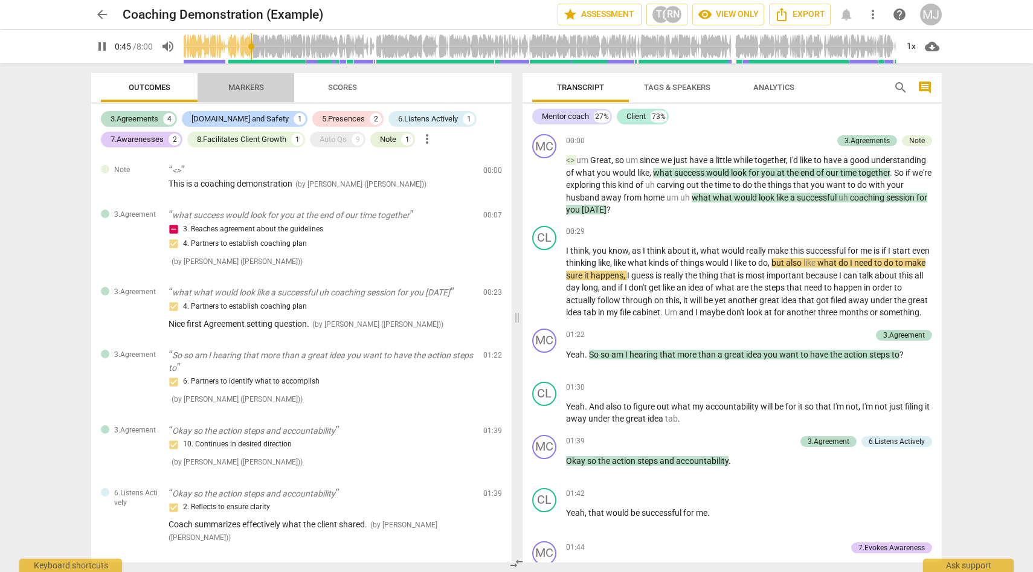
click at [250, 85] on span "Markers" at bounding box center [246, 87] width 36 height 9
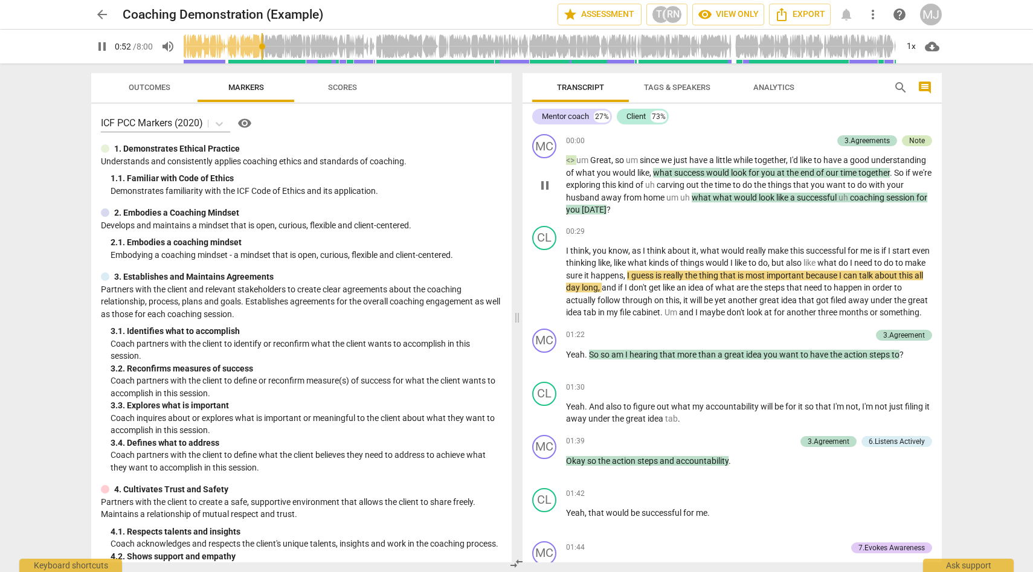
click at [914, 141] on div "Note" at bounding box center [917, 140] width 16 height 11
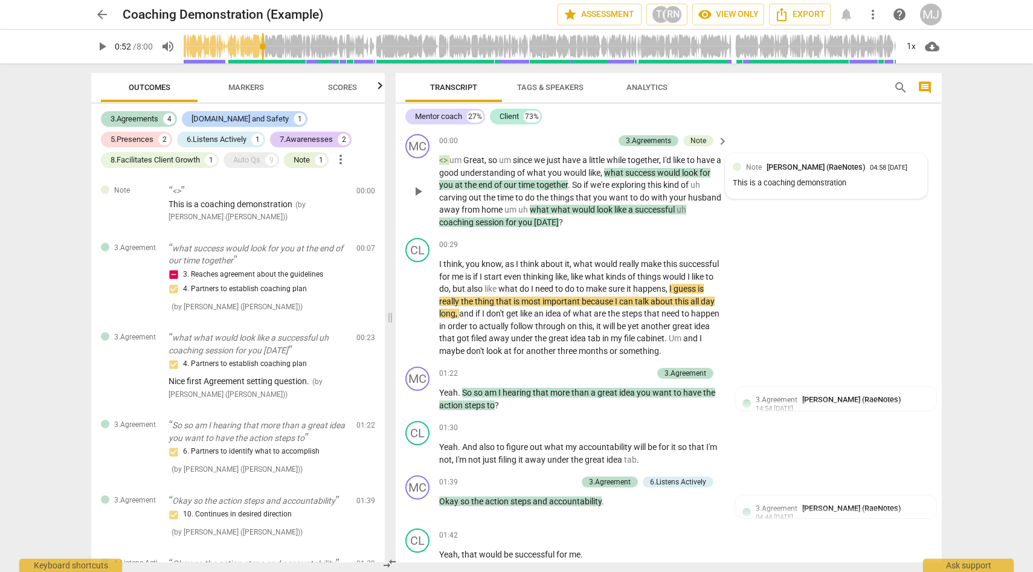
click at [721, 140] on span "keyboard_arrow_right" at bounding box center [722, 141] width 15 height 15
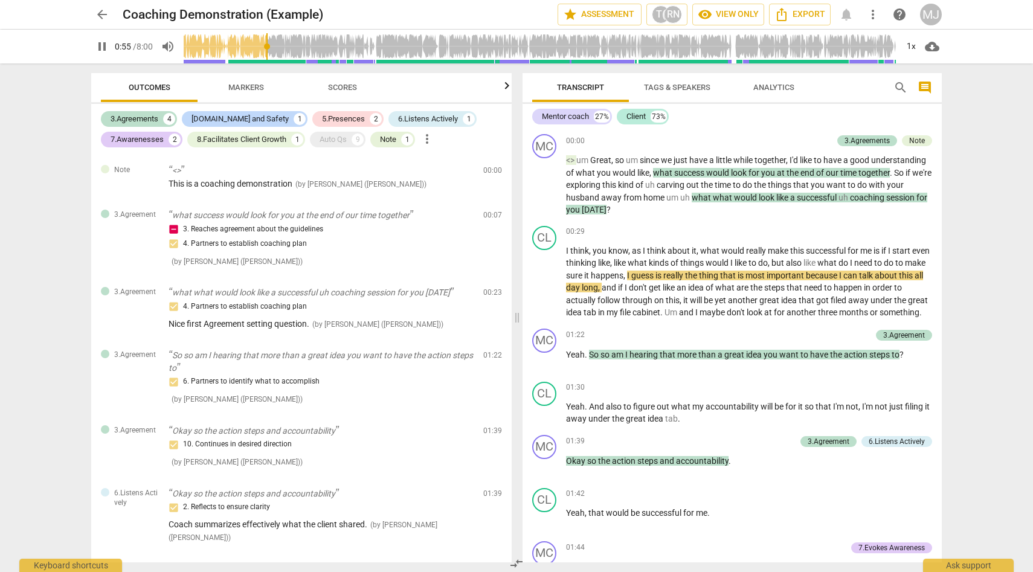
type input "56"
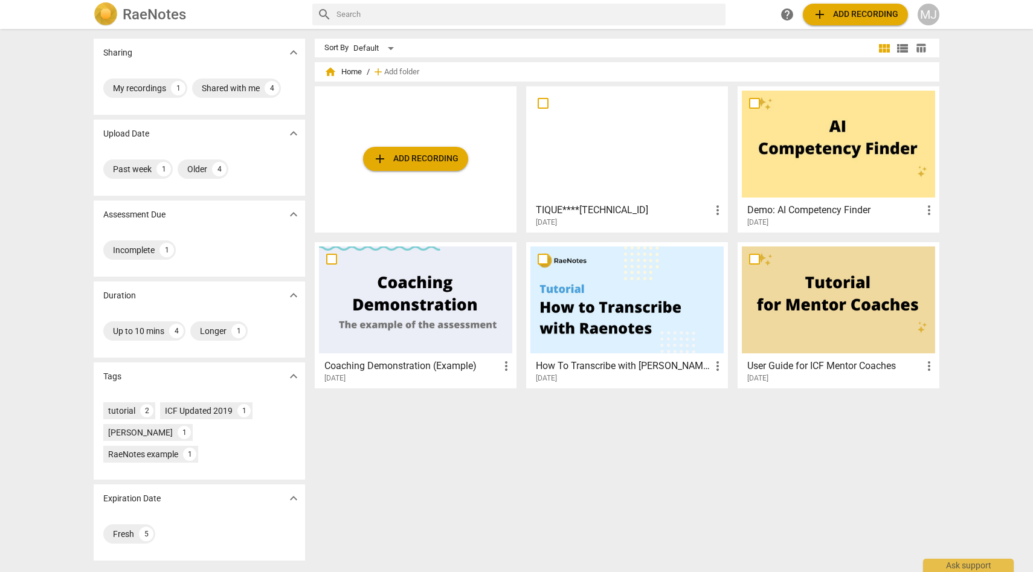
click at [541, 100] on input "checkbox" at bounding box center [543, 103] width 25 height 15
checkbox input "false"
click at [543, 98] on input "checkbox" at bounding box center [543, 103] width 25 height 15
click at [583, 134] on div at bounding box center [627, 144] width 193 height 107
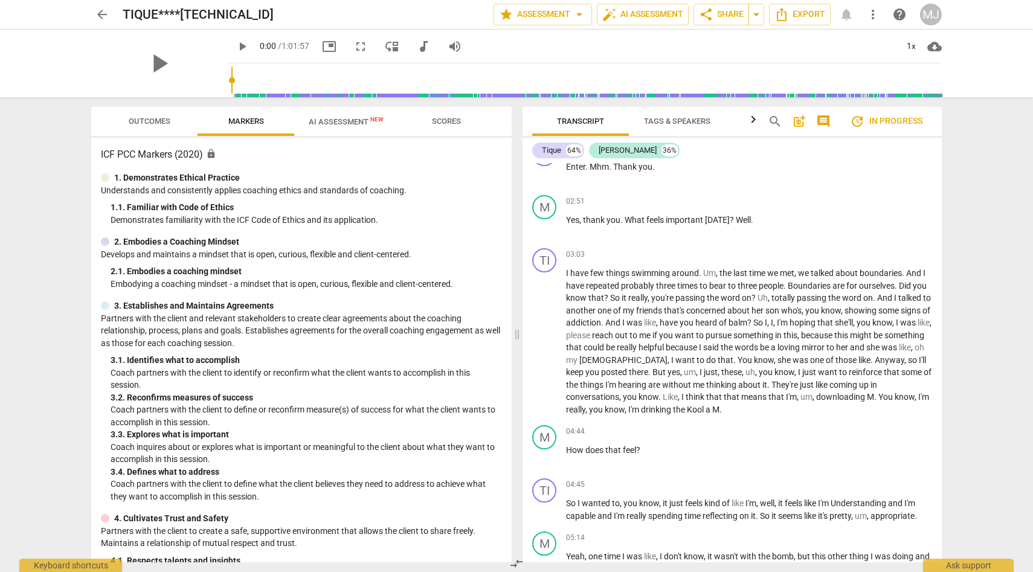
scroll to position [1141, 0]
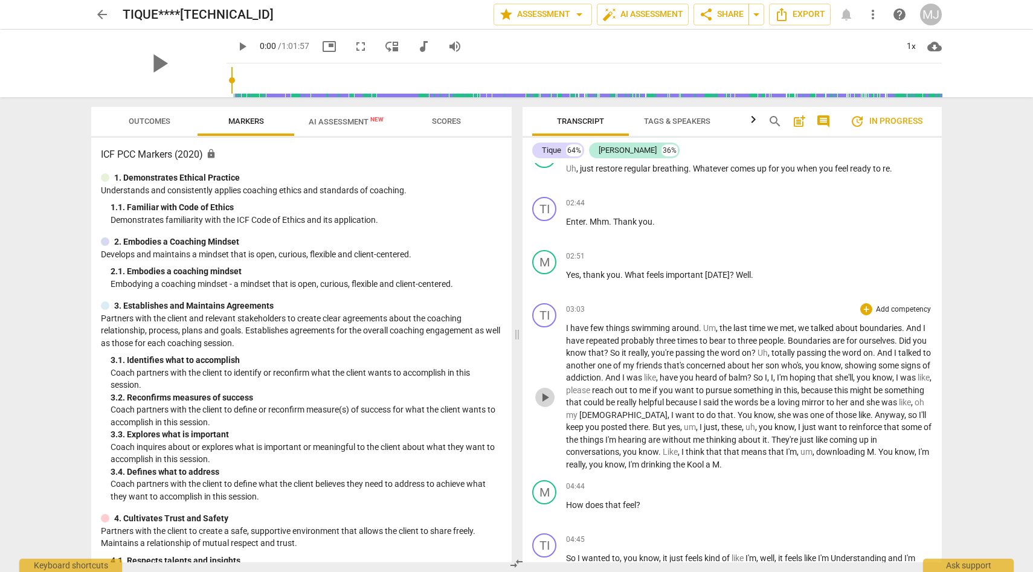
click at [546, 394] on span "play_arrow" at bounding box center [545, 397] width 15 height 15
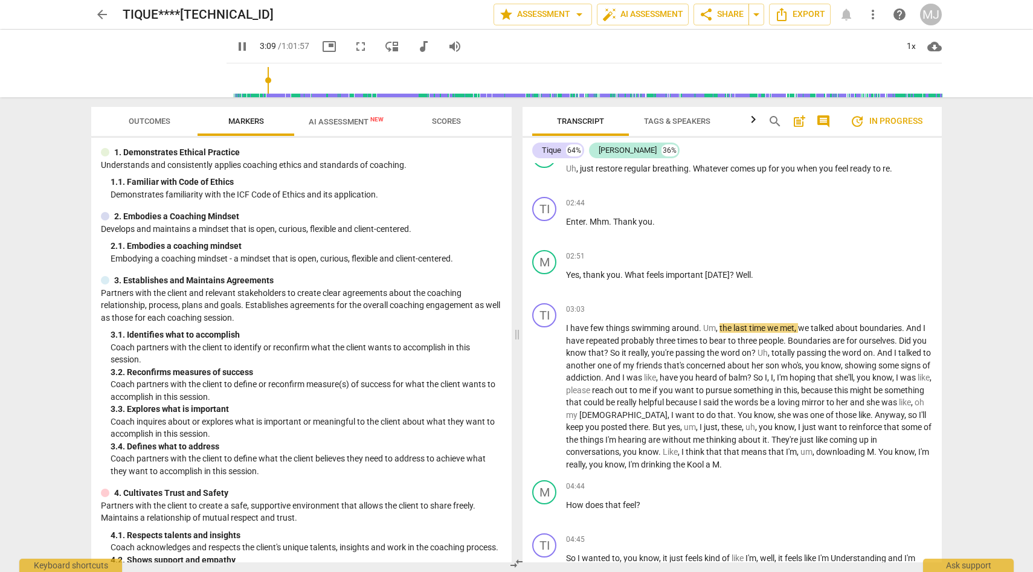
scroll to position [0, 0]
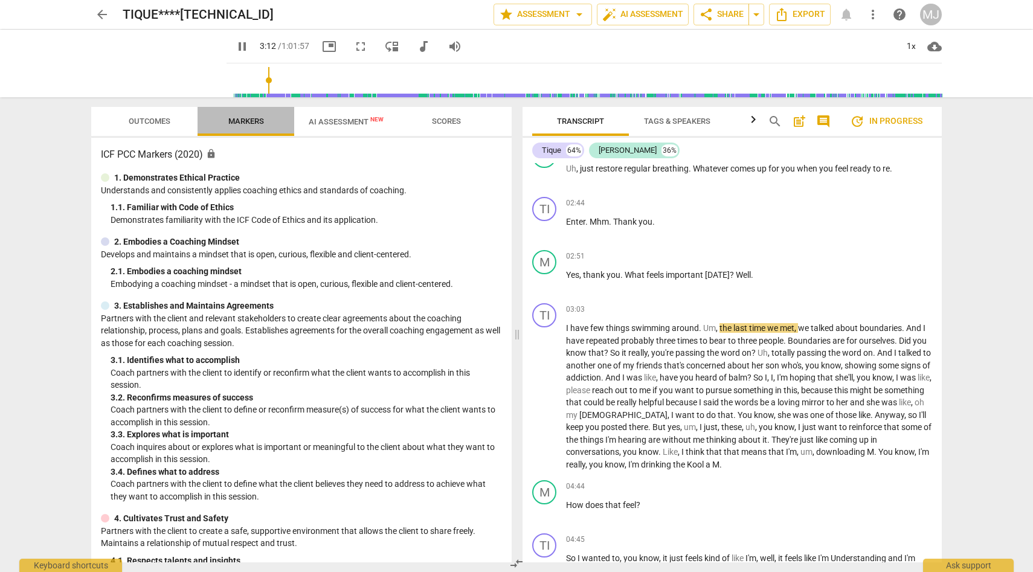
click at [257, 118] on span "Markers" at bounding box center [246, 121] width 36 height 9
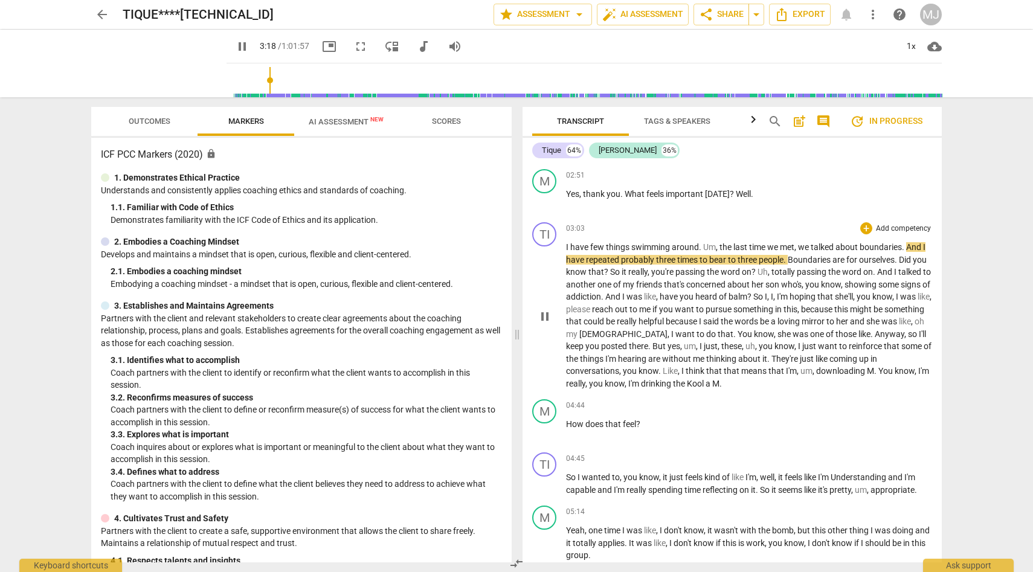
scroll to position [1224, 0]
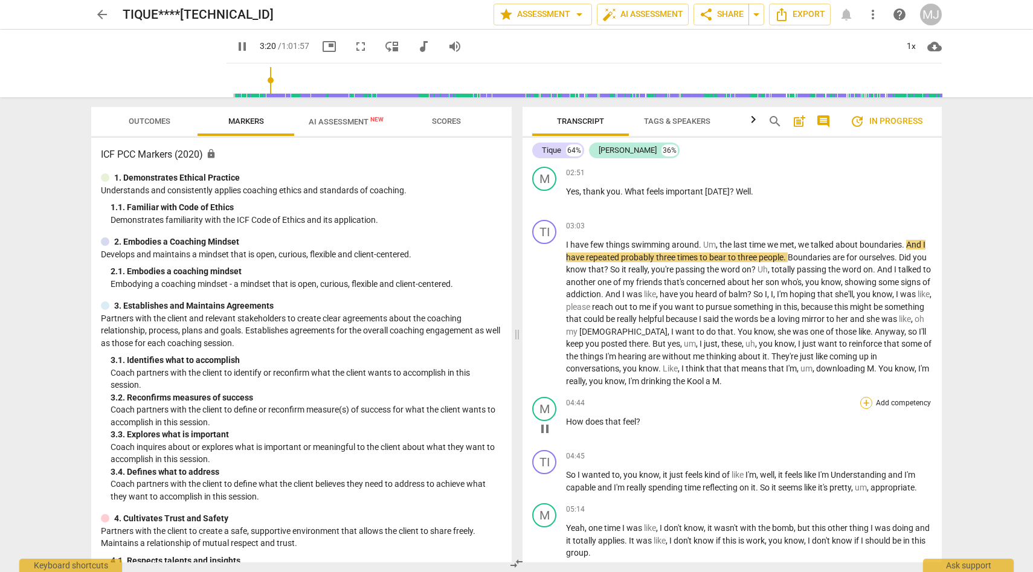
click at [864, 403] on div "+" at bounding box center [866, 403] width 12 height 12
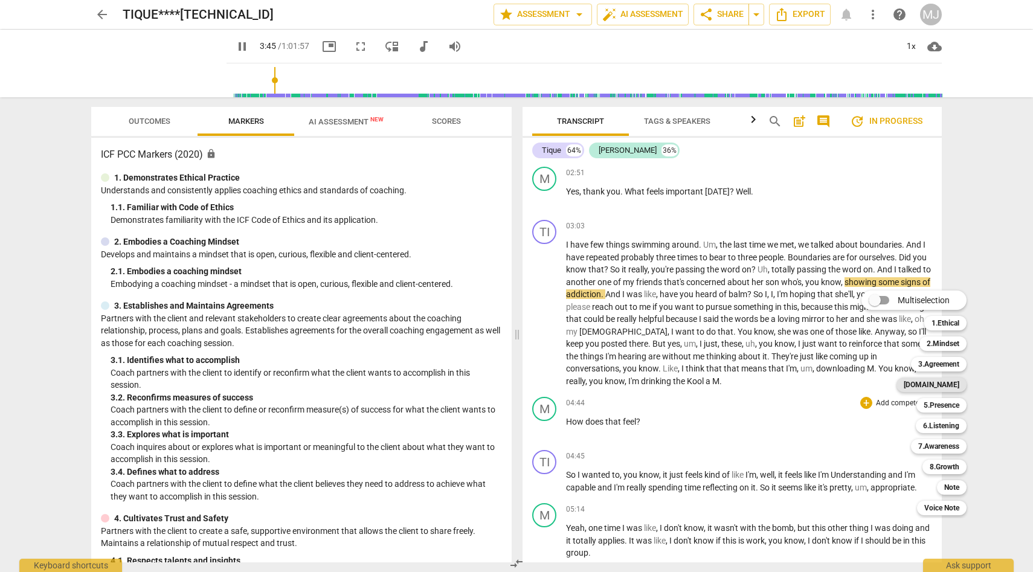
click at [949, 385] on b "[DOMAIN_NAME]" at bounding box center [932, 385] width 56 height 15
type input "226"
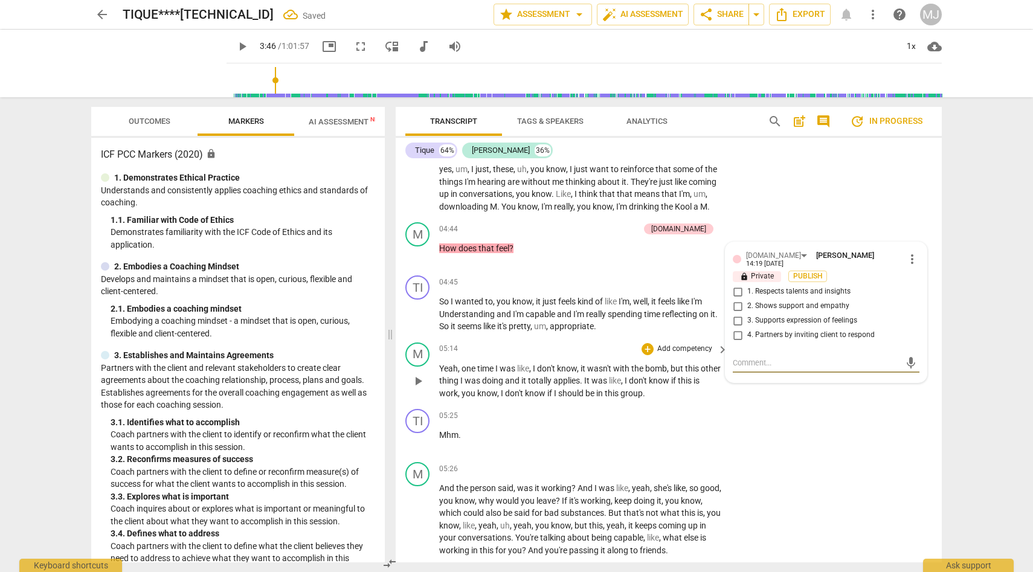
scroll to position [1452, 0]
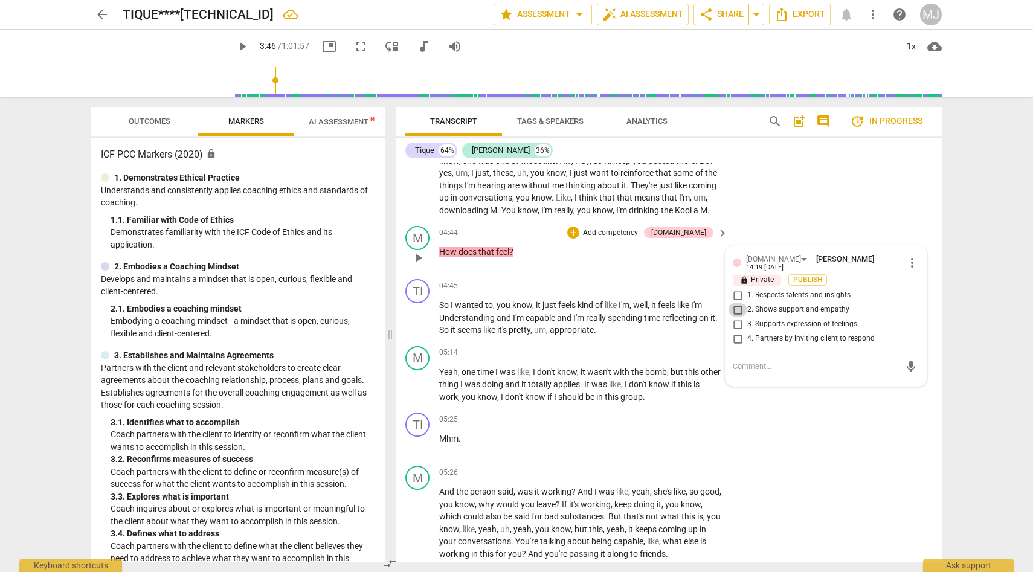
click at [737, 310] on input "2. Shows support and empathy" at bounding box center [737, 310] width 19 height 15
click at [737, 314] on input "2. Shows support and empathy" at bounding box center [737, 310] width 19 height 15
click at [737, 308] on input "2. Shows support and empathy" at bounding box center [737, 310] width 19 height 15
checkbox input "true"
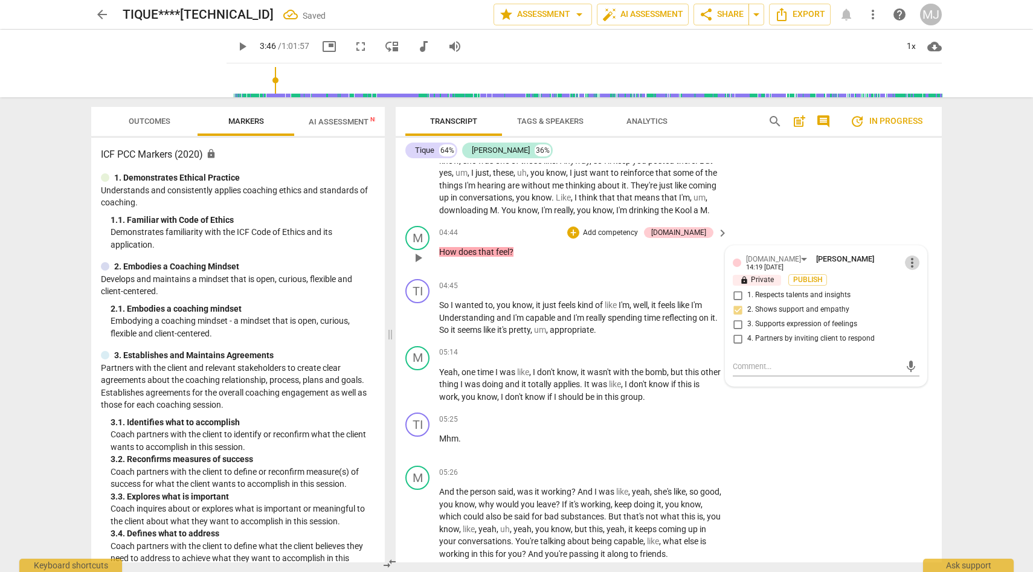
click at [909, 263] on span "more_vert" at bounding box center [912, 263] width 15 height 15
click at [886, 260] on div at bounding box center [516, 286] width 1033 height 572
click at [811, 279] on span "Publish" at bounding box center [808, 280] width 18 height 10
click at [689, 269] on div "M play_arrow pause 04:44 + Add competency [DOMAIN_NAME] keyboard_arrow_right Ho…" at bounding box center [669, 247] width 546 height 53
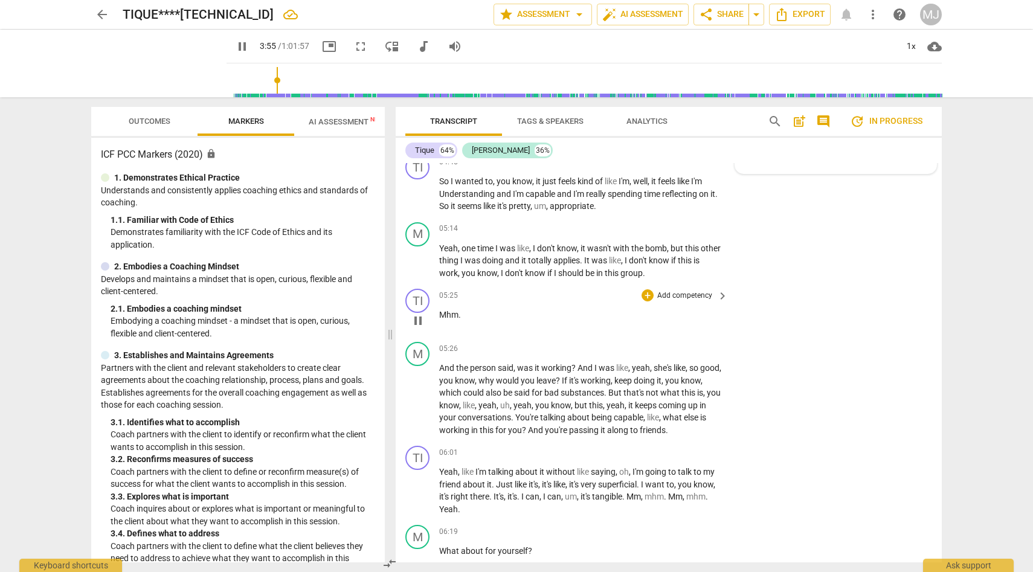
scroll to position [1581, 0]
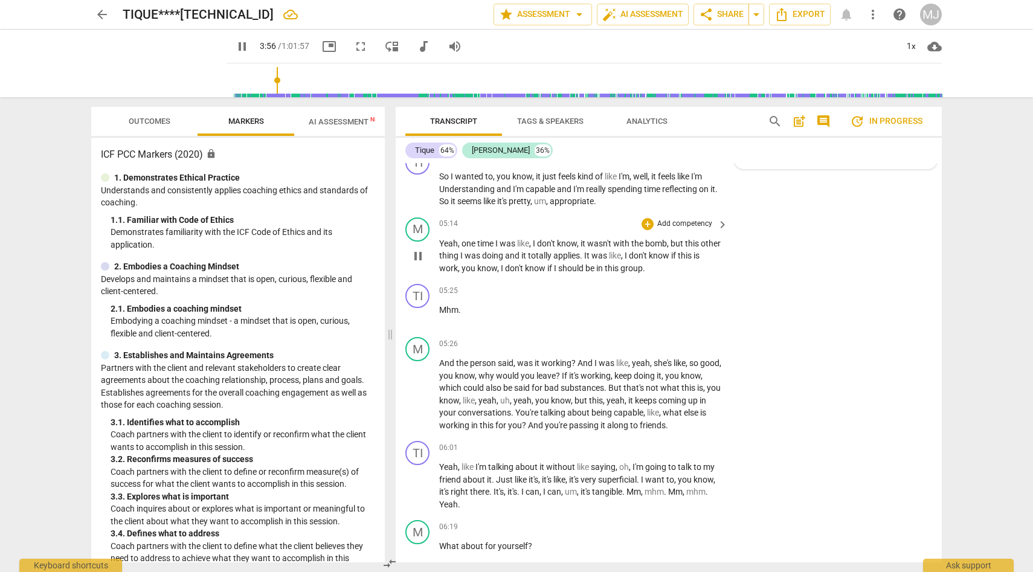
type input "237"
